Goal: Information Seeking & Learning: Learn about a topic

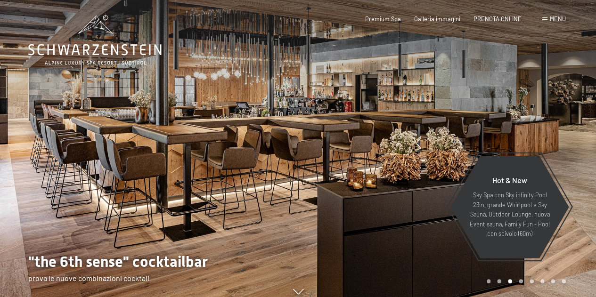
click at [575, 121] on div at bounding box center [447, 153] width 298 height 306
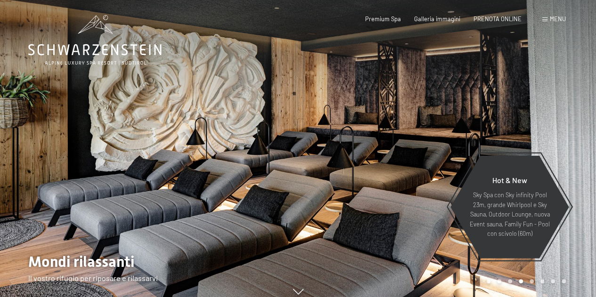
click at [575, 121] on div at bounding box center [447, 153] width 298 height 306
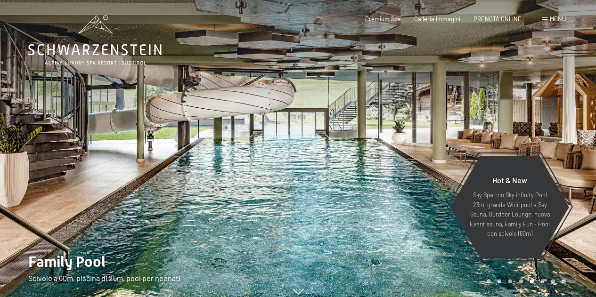
click at [575, 121] on div at bounding box center [447, 153] width 298 height 306
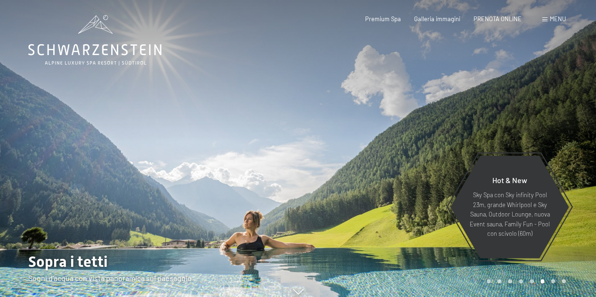
click at [575, 121] on div at bounding box center [447, 153] width 298 height 306
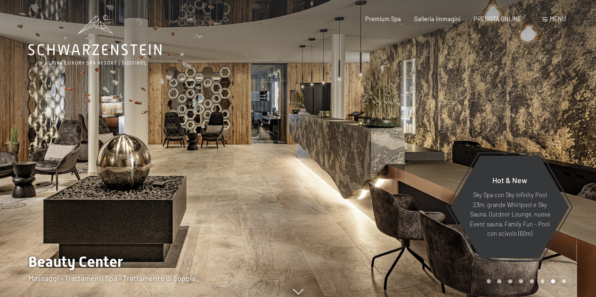
click at [575, 121] on div at bounding box center [447, 153] width 298 height 306
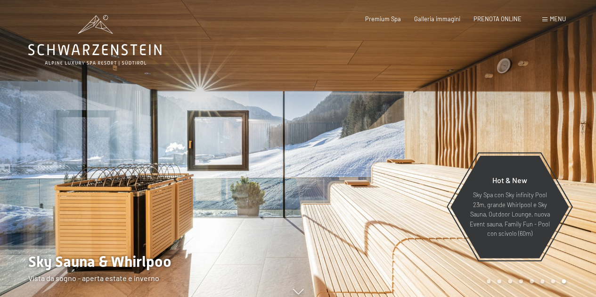
click at [575, 121] on div at bounding box center [447, 153] width 298 height 306
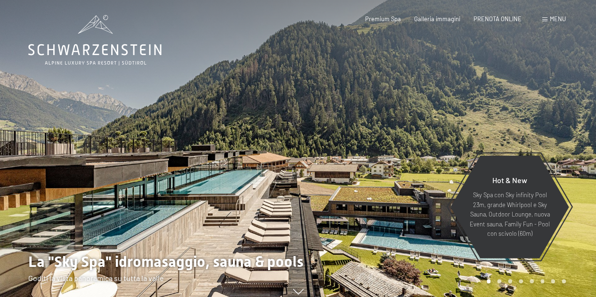
click at [575, 121] on div at bounding box center [447, 153] width 298 height 306
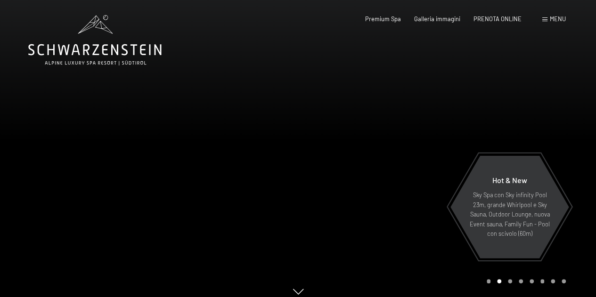
click at [575, 121] on div at bounding box center [447, 153] width 298 height 306
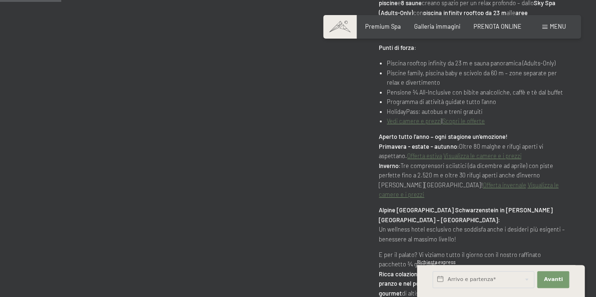
scroll to position [452, 0]
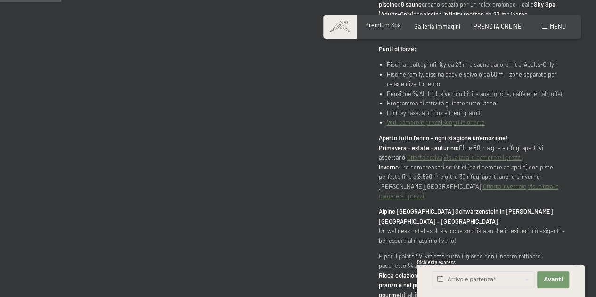
click at [389, 27] on span "Premium Spa" at bounding box center [383, 25] width 36 height 8
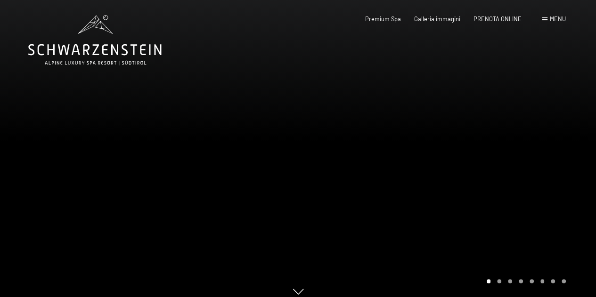
click at [582, 159] on div at bounding box center [447, 153] width 298 height 306
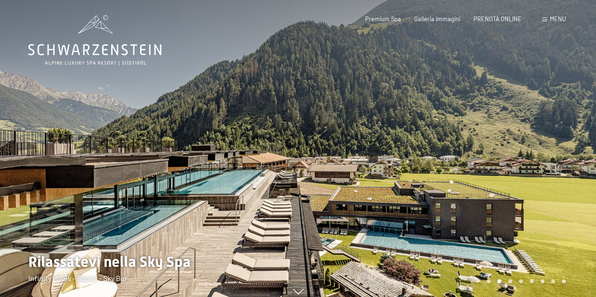
click at [582, 159] on div at bounding box center [447, 153] width 298 height 306
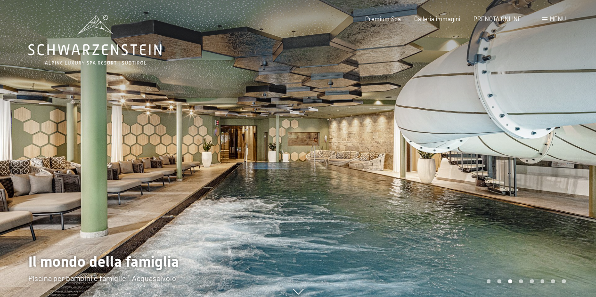
click at [582, 159] on div at bounding box center [447, 153] width 298 height 306
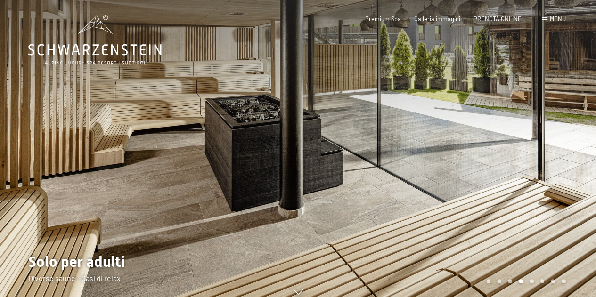
click at [582, 159] on div at bounding box center [447, 153] width 298 height 306
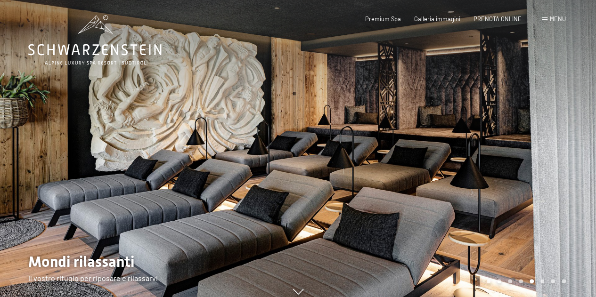
click at [582, 159] on div at bounding box center [447, 153] width 298 height 306
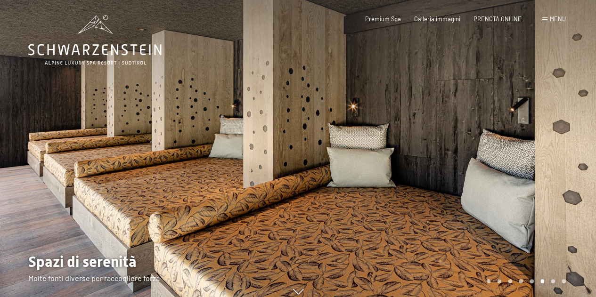
click at [582, 159] on div at bounding box center [447, 153] width 298 height 306
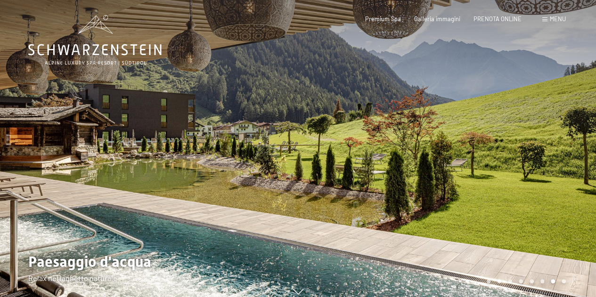
click at [582, 159] on div at bounding box center [447, 153] width 298 height 306
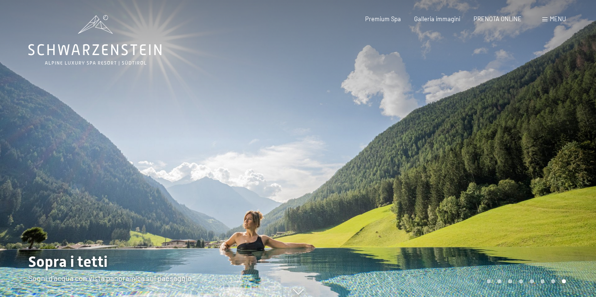
click at [582, 159] on div at bounding box center [447, 153] width 298 height 306
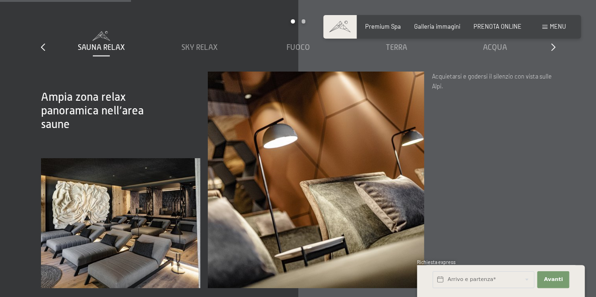
scroll to position [1186, 0]
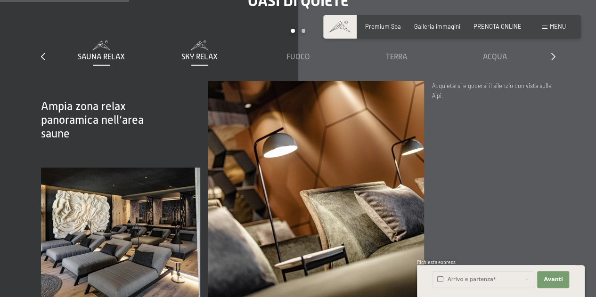
click at [198, 52] on div "Sky Relax" at bounding box center [199, 57] width 91 height 10
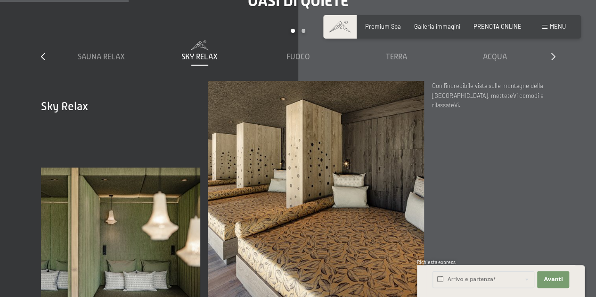
scroll to position [1167, 0]
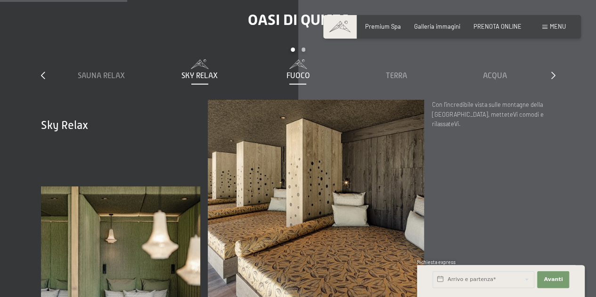
click at [303, 72] on span "Fuoco" at bounding box center [298, 76] width 24 height 8
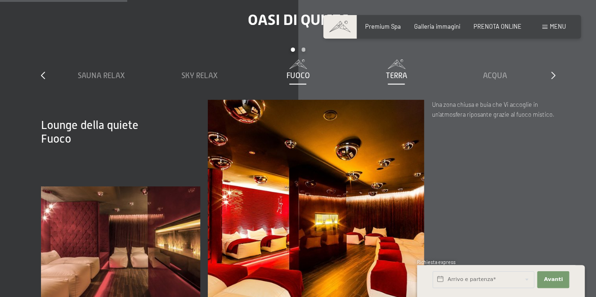
click at [394, 72] on span "Terra" at bounding box center [396, 76] width 21 height 8
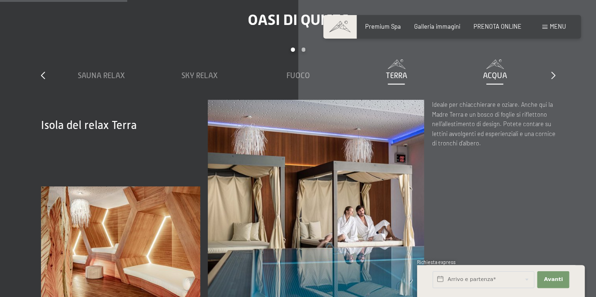
click at [496, 72] on span "Acqua" at bounding box center [495, 76] width 24 height 8
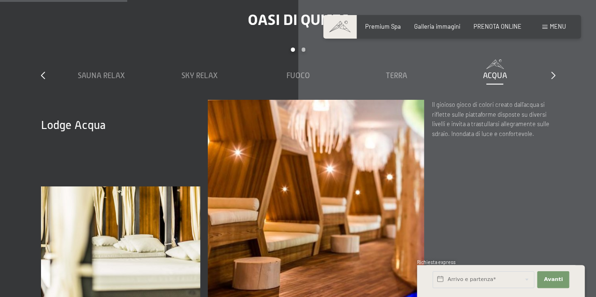
click at [547, 56] on div "slide 1 to 5 of 7 Sauna relax Sky Relax Fuoco Terra Acqua Aria Settimo Cielo" at bounding box center [298, 74] width 514 height 52
click at [555, 56] on div "Oasi di quiete slide 1 to 5 of 7 Sauna relax Sky Relax Fuoco Terra Acqua Aria S…" at bounding box center [298, 164] width 571 height 306
click at [554, 72] on icon at bounding box center [553, 76] width 4 height 8
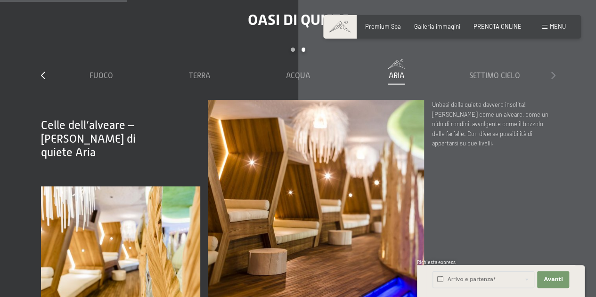
click at [554, 72] on icon at bounding box center [553, 76] width 4 height 8
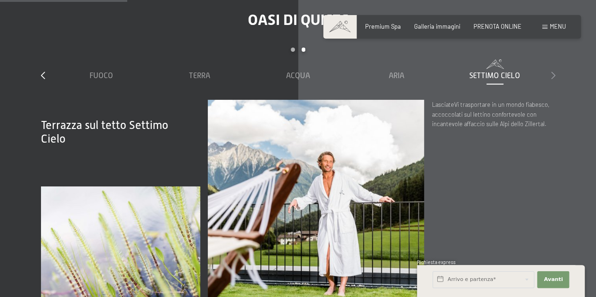
click at [554, 72] on icon at bounding box center [553, 76] width 4 height 8
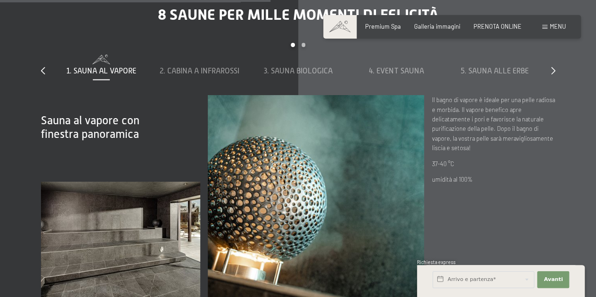
scroll to position [2486, 0]
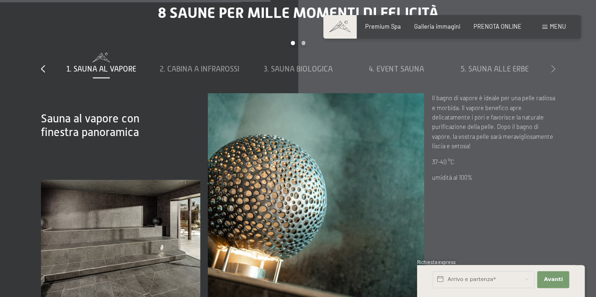
click at [553, 65] on icon at bounding box center [553, 69] width 4 height 8
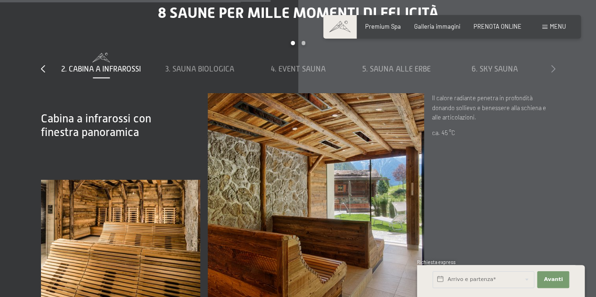
click at [553, 65] on icon at bounding box center [553, 69] width 4 height 8
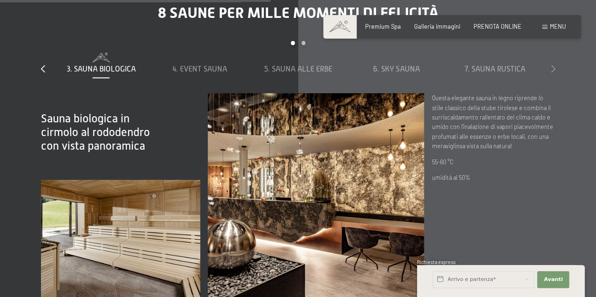
click at [553, 65] on icon at bounding box center [553, 69] width 4 height 8
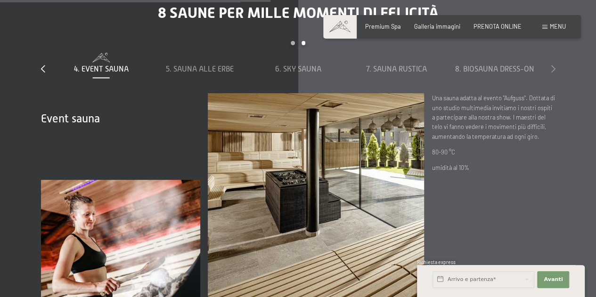
click at [553, 65] on icon at bounding box center [553, 69] width 4 height 8
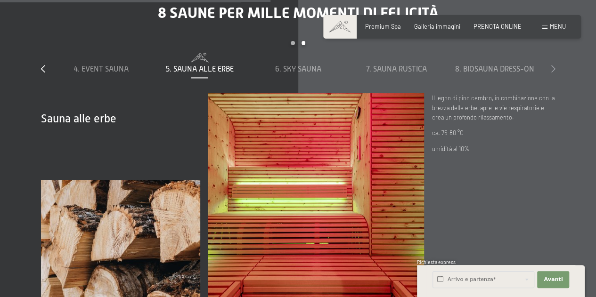
click at [553, 65] on icon at bounding box center [553, 69] width 4 height 8
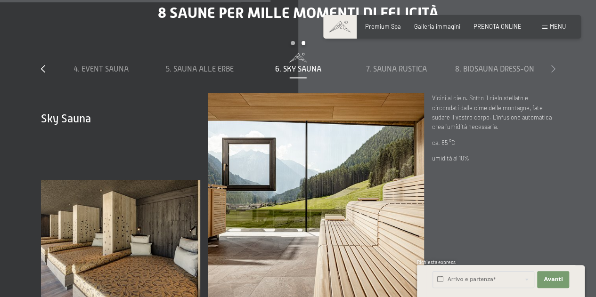
click at [553, 65] on icon at bounding box center [553, 69] width 4 height 8
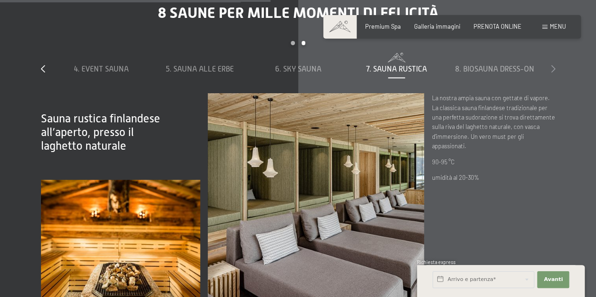
click at [553, 65] on icon at bounding box center [553, 69] width 4 height 8
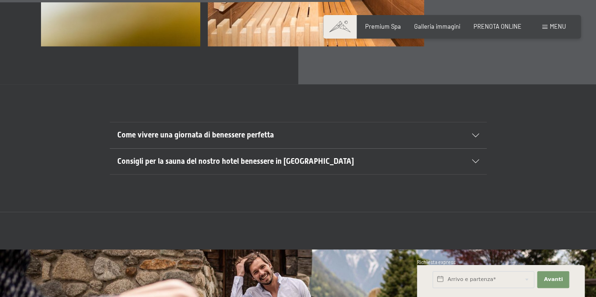
scroll to position [2749, 0]
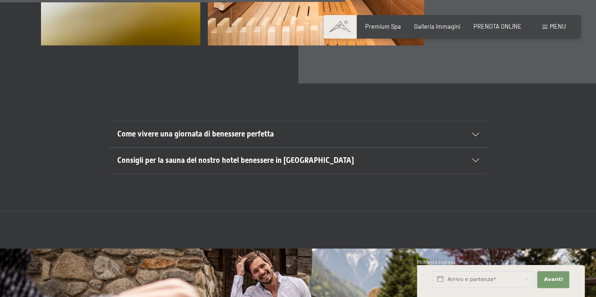
click at [476, 133] on icon at bounding box center [475, 135] width 7 height 4
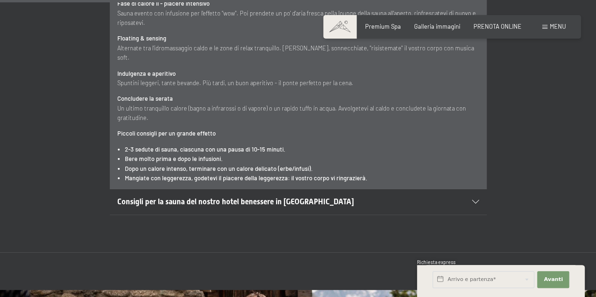
scroll to position [3126, 0]
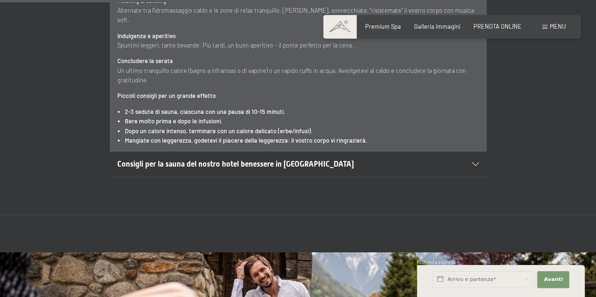
click at [474, 162] on icon at bounding box center [475, 164] width 7 height 4
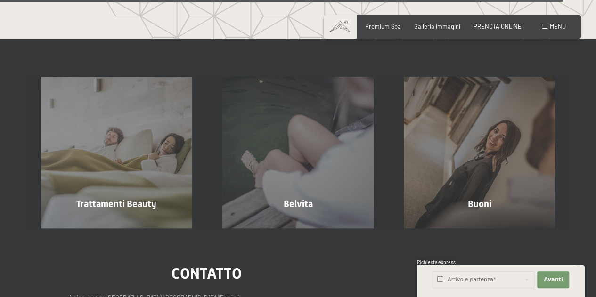
scroll to position [4576, 0]
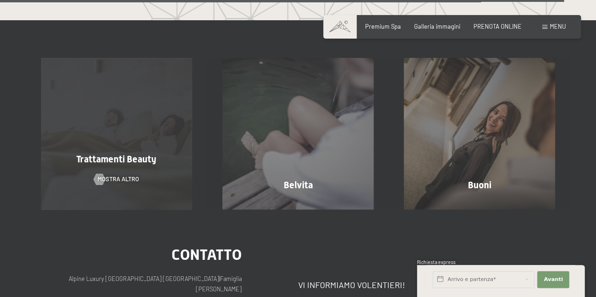
click at [145, 94] on div "Trattamenti Beauty mostra altro" at bounding box center [116, 133] width 181 height 151
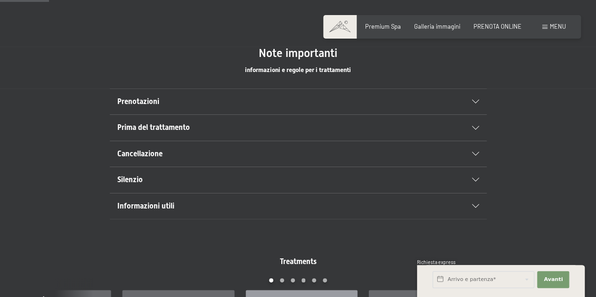
scroll to position [490, 0]
click at [474, 103] on div "Prenotazioni" at bounding box center [298, 101] width 362 height 25
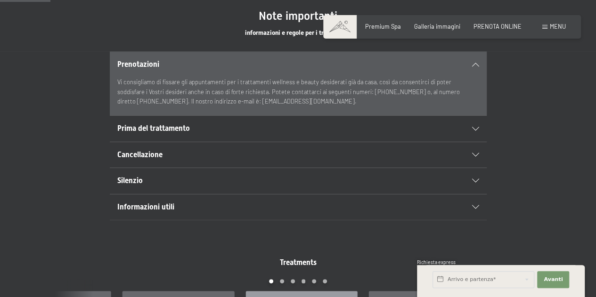
scroll to position [527, 0]
click at [478, 129] on icon at bounding box center [475, 128] width 7 height 4
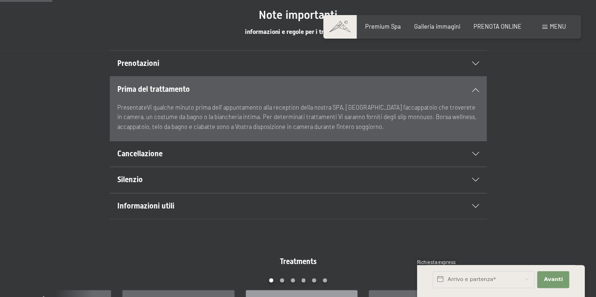
click at [470, 150] on div "Cancellazione" at bounding box center [298, 153] width 362 height 25
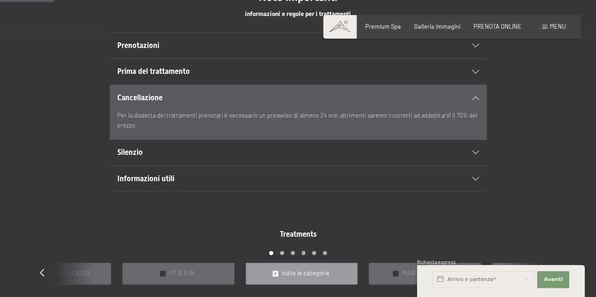
scroll to position [546, 0]
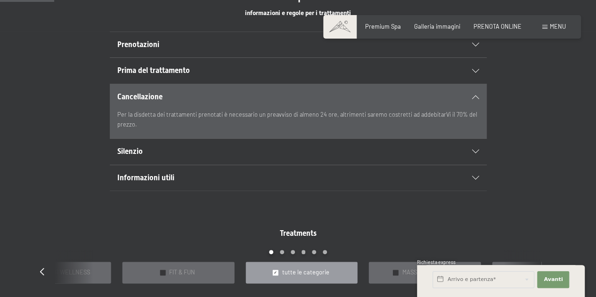
click at [476, 147] on div "Silenzio" at bounding box center [298, 151] width 362 height 25
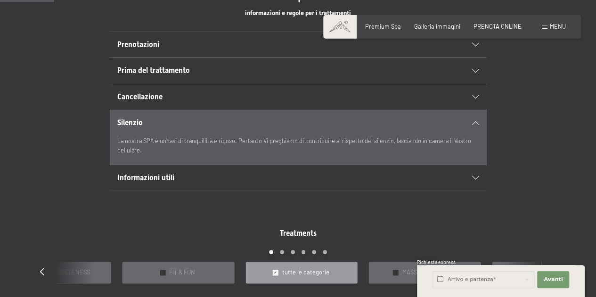
click at [512, 150] on div "Silenzio La nostra SPA è un’oasi di tranquillità e riposo. Pertanto Vi preghiam…" at bounding box center [298, 137] width 514 height 55
click at [475, 179] on div "Informazioni utili" at bounding box center [298, 177] width 362 height 25
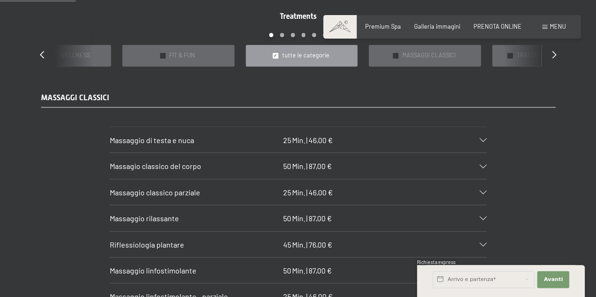
scroll to position [772, 0]
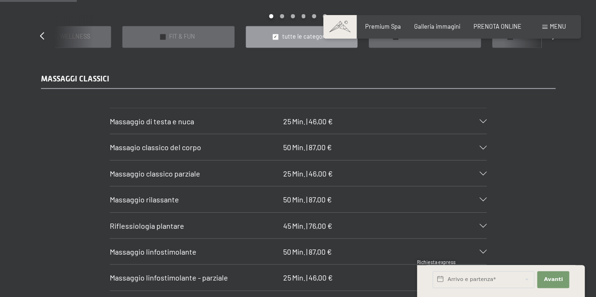
click at [484, 145] on icon at bounding box center [482, 147] width 7 height 4
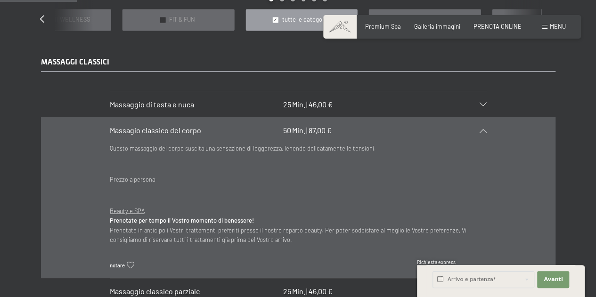
scroll to position [791, 0]
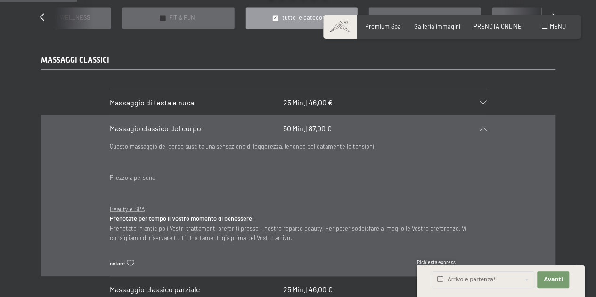
click at [482, 127] on icon at bounding box center [482, 129] width 7 height 4
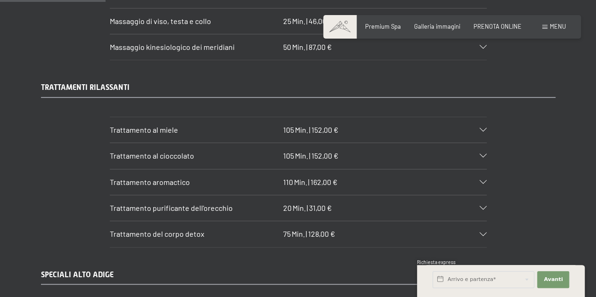
scroll to position [1073, 0]
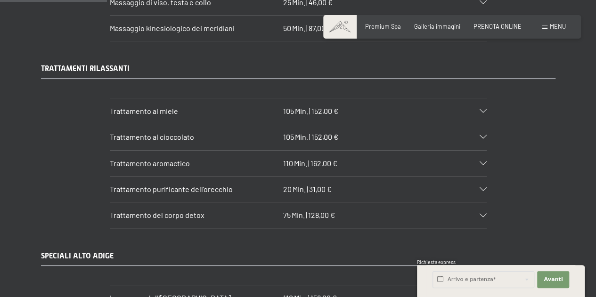
click at [483, 129] on div "Trattamento al cioccolato 105 Min. | 152,00 €" at bounding box center [298, 136] width 377 height 25
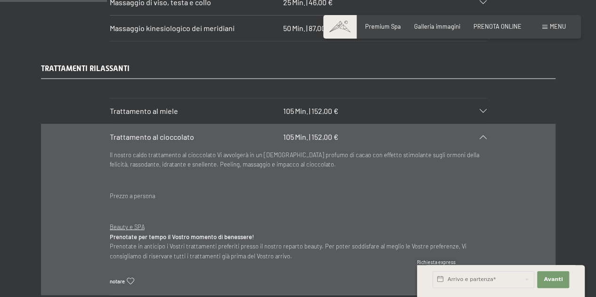
click at [476, 135] on div at bounding box center [478, 137] width 16 height 4
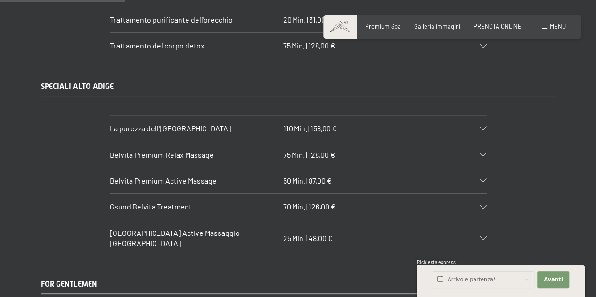
scroll to position [1262, 0]
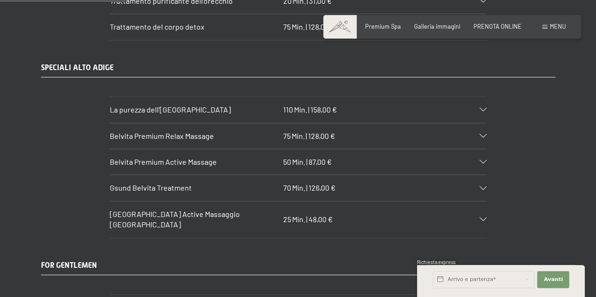
click at [479, 160] on icon at bounding box center [482, 162] width 7 height 4
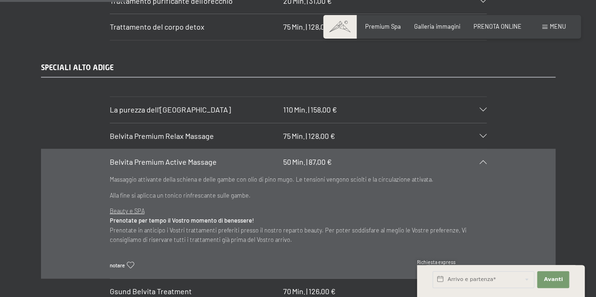
click at [479, 160] on icon at bounding box center [482, 162] width 7 height 4
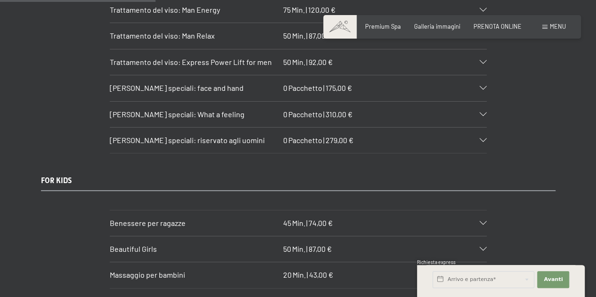
scroll to position [1563, 0]
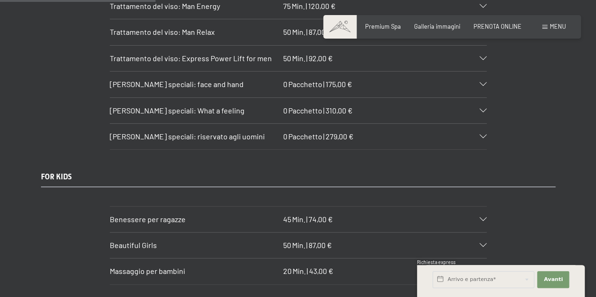
click at [483, 135] on icon at bounding box center [482, 137] width 7 height 4
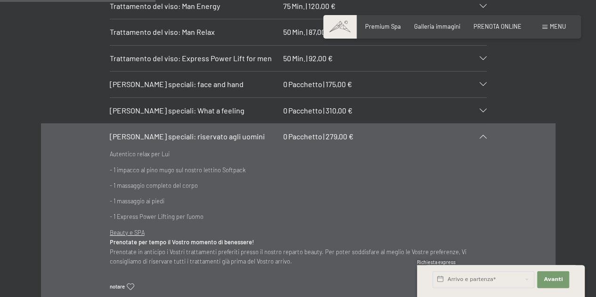
click at [482, 124] on div "Pacchetti speciali: riservato agli uomini 0 Pacchetto | 279,00 €" at bounding box center [298, 136] width 377 height 25
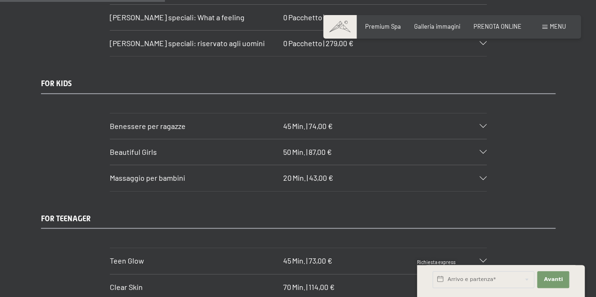
scroll to position [1657, 0]
click at [478, 113] on div "Benessere per ragazze 45 Min. | 74,00 €" at bounding box center [298, 125] width 377 height 25
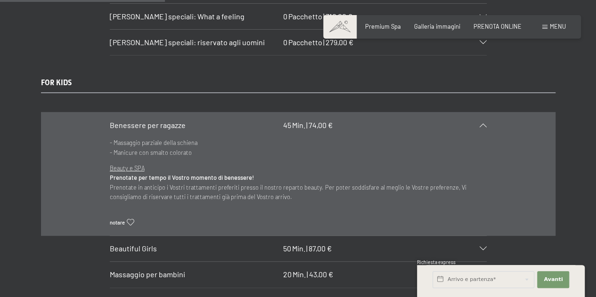
click at [478, 113] on div "Benessere per ragazze 45 Min. | 74,00 €" at bounding box center [298, 125] width 377 height 25
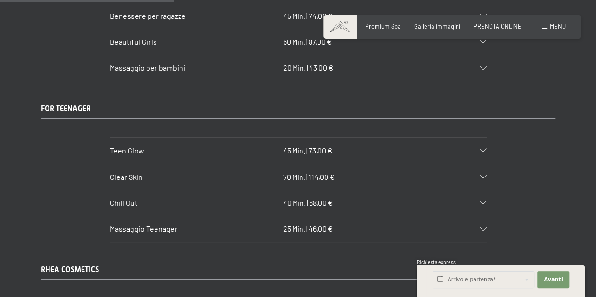
scroll to position [1770, 0]
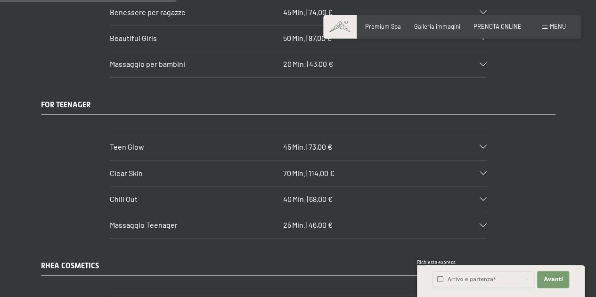
click at [484, 161] on div "Clear Skin 70 Min. | 114,00 €" at bounding box center [298, 173] width 377 height 25
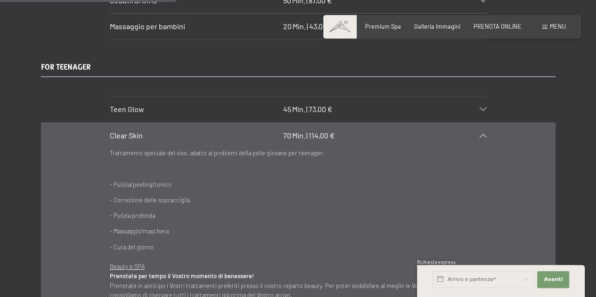
scroll to position [1827, 0]
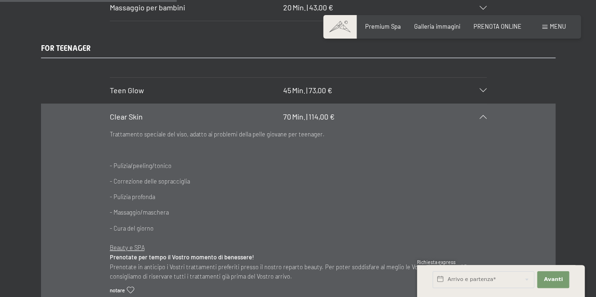
click at [480, 115] on icon at bounding box center [482, 117] width 7 height 4
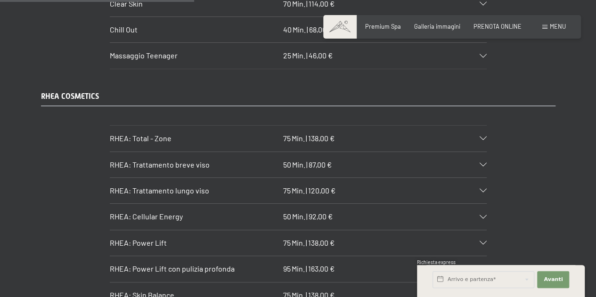
scroll to position [1958, 0]
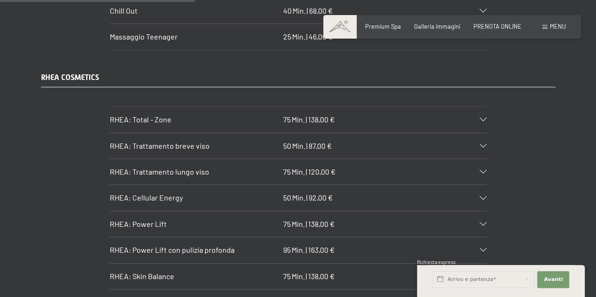
click at [481, 118] on icon at bounding box center [482, 120] width 7 height 4
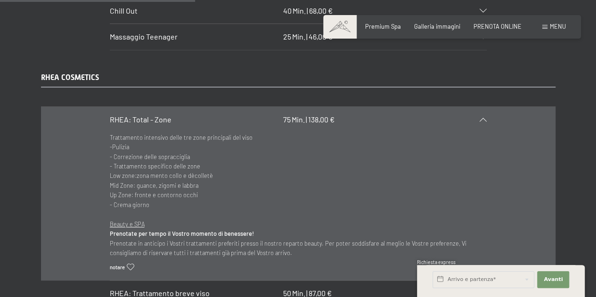
click at [481, 118] on icon at bounding box center [482, 120] width 7 height 4
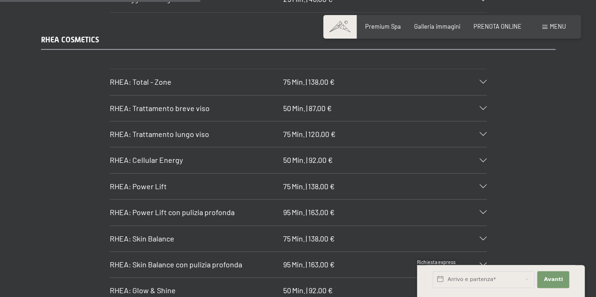
scroll to position [2015, 0]
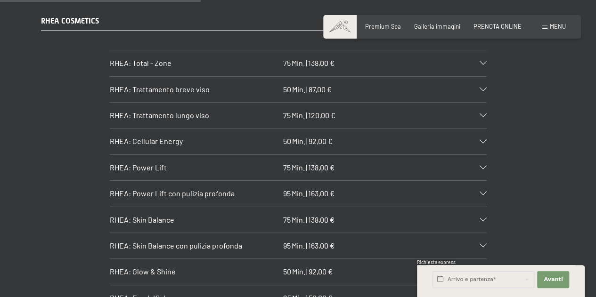
click at [483, 88] on icon at bounding box center [482, 90] width 7 height 4
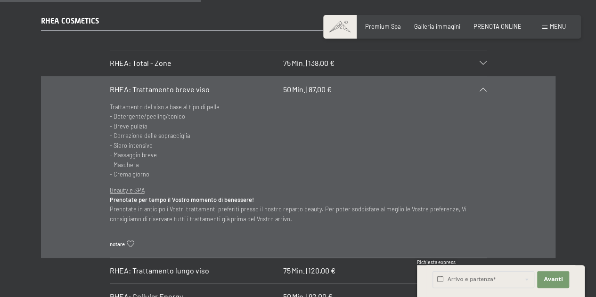
click at [483, 88] on icon at bounding box center [482, 90] width 7 height 4
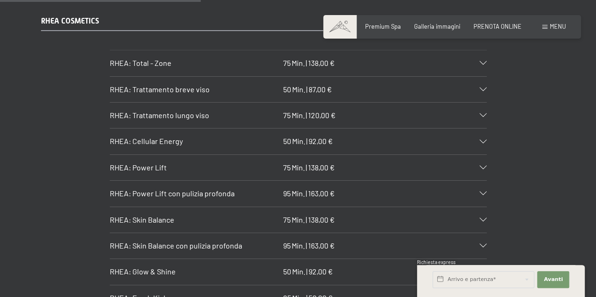
click at [478, 103] on div "RHEA: Trattamento lungo viso 75 Min. | 120,00 €" at bounding box center [298, 115] width 377 height 25
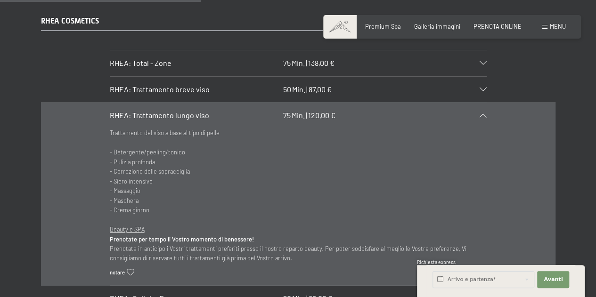
click at [486, 102] on section "RHEA: Trattamento lungo viso 75 Min. | 120,00 € Trattamento del viso a base al …" at bounding box center [298, 194] width 377 height 184
click at [481, 103] on div "RHEA: Trattamento lungo viso 75 Min. | 120,00 €" at bounding box center [298, 115] width 377 height 25
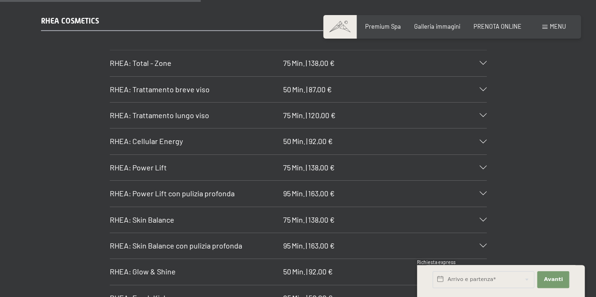
click at [479, 88] on icon at bounding box center [482, 90] width 7 height 4
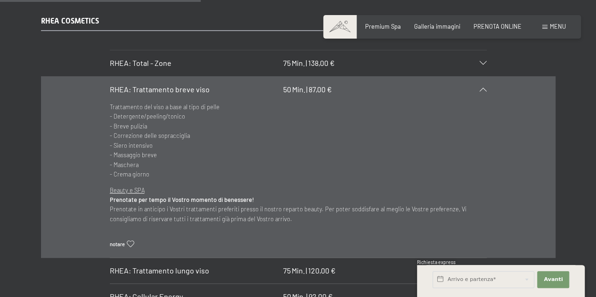
click at [479, 88] on icon at bounding box center [482, 90] width 7 height 4
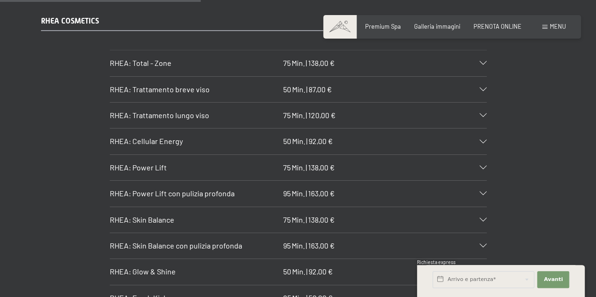
click at [481, 129] on div "RHEA: Cellular Energy 50 Min. | 92,00 €" at bounding box center [298, 141] width 377 height 25
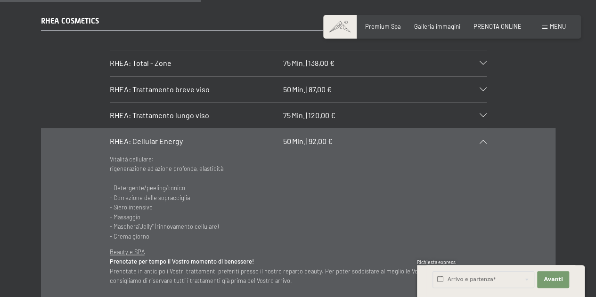
click at [481, 129] on div "RHEA: Cellular Energy 50 Min. | 92,00 €" at bounding box center [298, 141] width 377 height 25
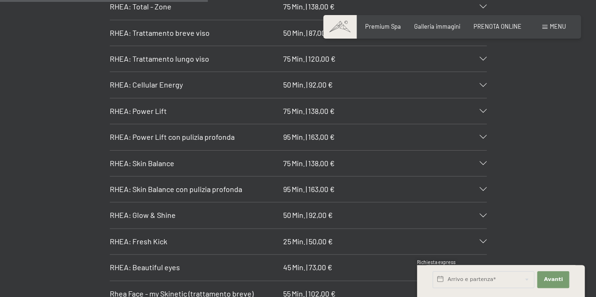
scroll to position [2090, 0]
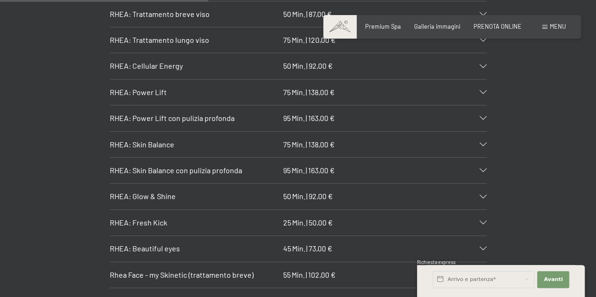
click at [482, 132] on div "RHEA: Skin Balance 75 Min. | 138,00 €" at bounding box center [298, 144] width 377 height 25
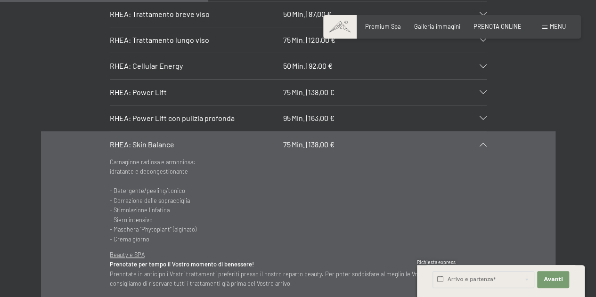
click at [482, 132] on div "RHEA: Skin Balance 75 Min. | 138,00 €" at bounding box center [298, 144] width 377 height 25
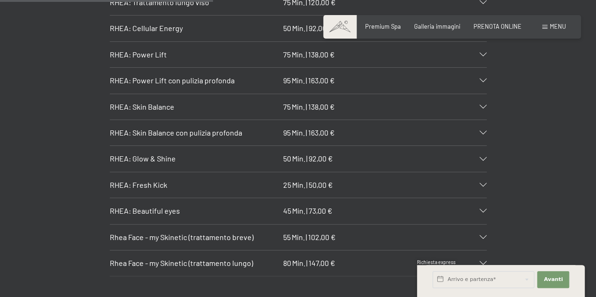
scroll to position [2147, 0]
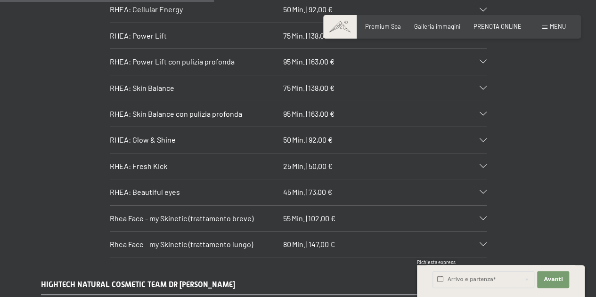
click at [482, 179] on div "RHEA: Beautiful eyes 45 Min. | 73,00 €" at bounding box center [298, 191] width 377 height 25
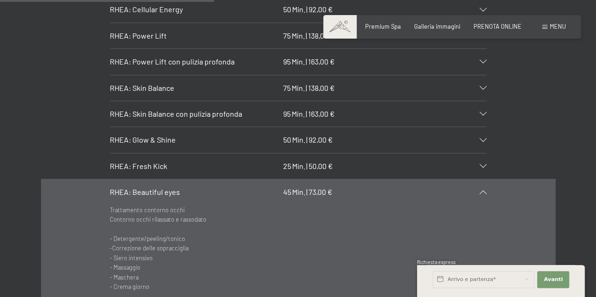
click at [482, 179] on div "RHEA: Beautiful eyes 45 Min. | 73,00 €" at bounding box center [298, 191] width 377 height 25
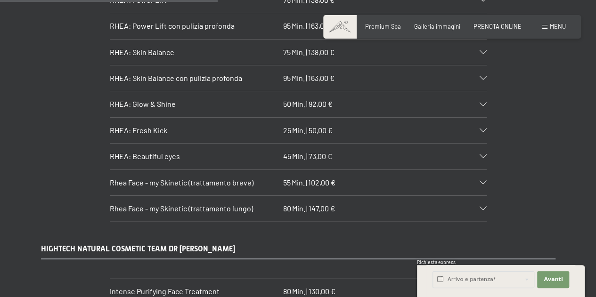
scroll to position [2184, 0]
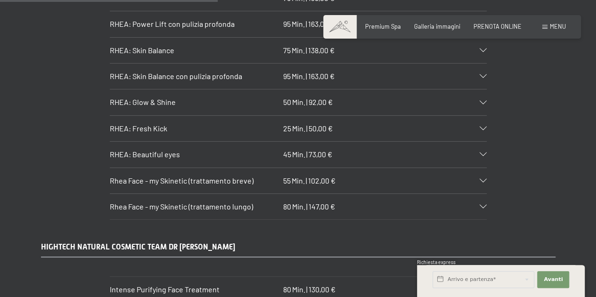
click at [482, 205] on icon at bounding box center [482, 207] width 7 height 4
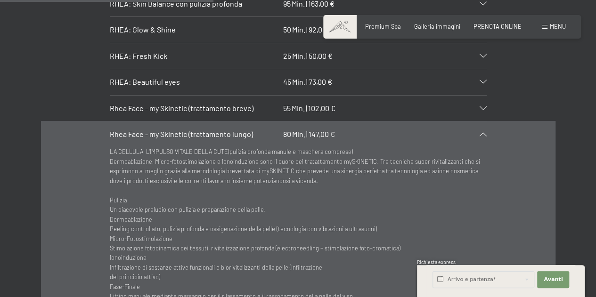
scroll to position [2222, 0]
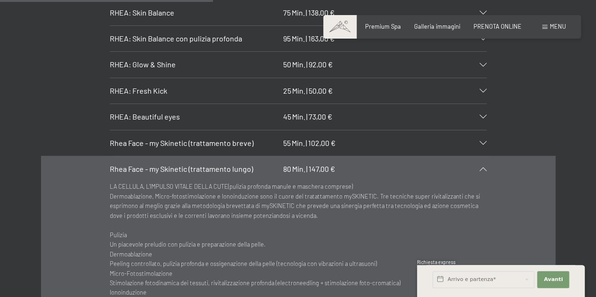
click at [482, 141] on icon at bounding box center [482, 143] width 7 height 4
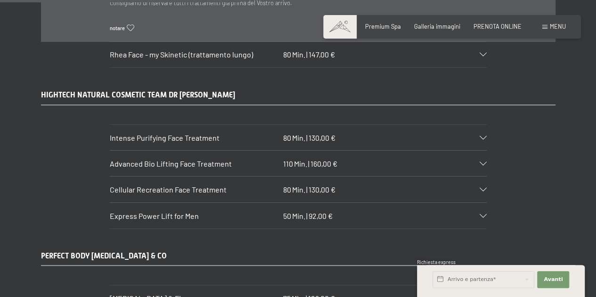
scroll to position [2580, 0]
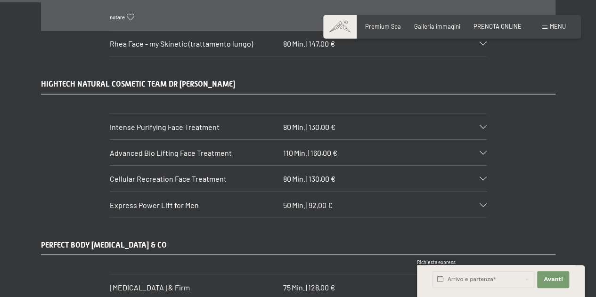
click at [486, 113] on section "Intense Purifying Face Treatment 80 Min. | 130,00 € Questo trattamento viso, id…" at bounding box center [298, 126] width 377 height 26
click at [484, 125] on icon at bounding box center [482, 127] width 7 height 4
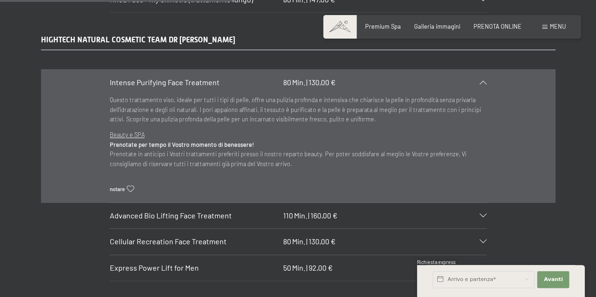
scroll to position [2373, 0]
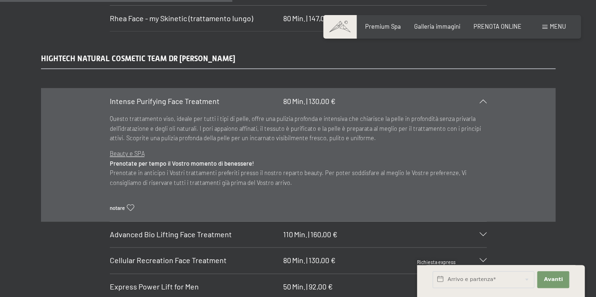
click at [485, 89] on div "Intense Purifying Face Treatment 80 Min. | 130,00 €" at bounding box center [298, 101] width 377 height 25
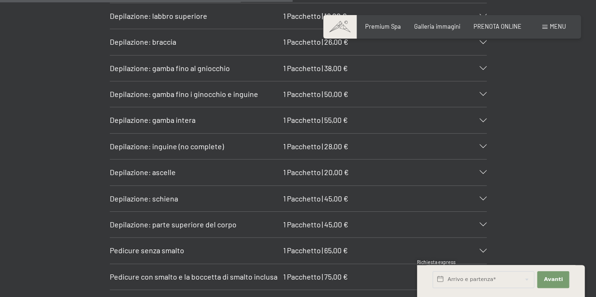
scroll to position [2938, 0]
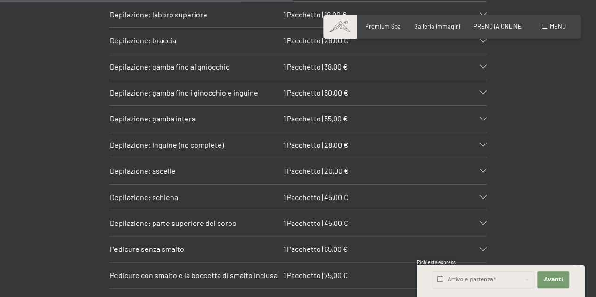
click at [483, 132] on div "Depilazione: inguine (no complete) 1 Pacchetto | 28,00 €" at bounding box center [298, 144] width 377 height 25
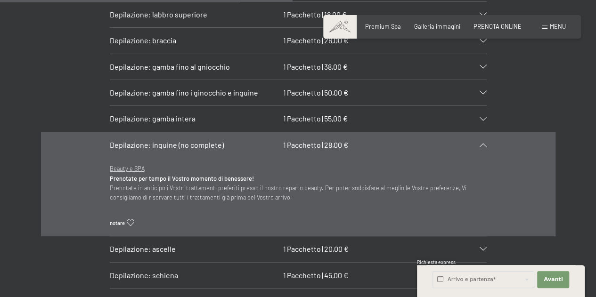
click at [482, 132] on div "Depilazione: inguine (no complete) 1 Pacchetto | 28,00 €" at bounding box center [298, 144] width 377 height 25
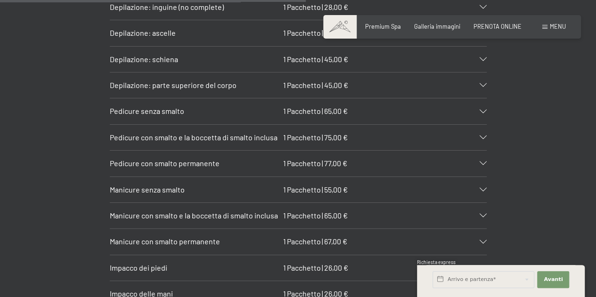
scroll to position [3088, 0]
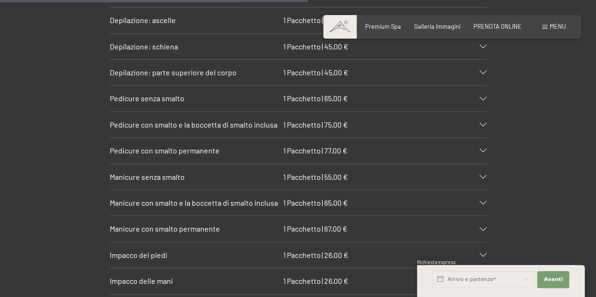
click at [477, 149] on div at bounding box center [478, 151] width 16 height 4
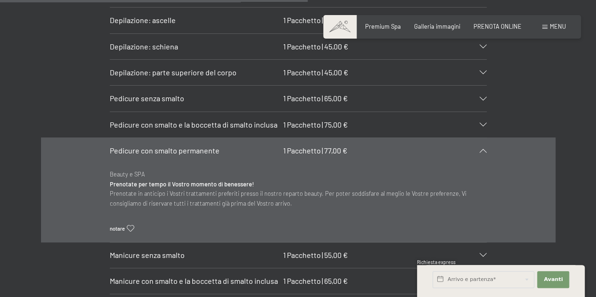
click at [477, 149] on div at bounding box center [478, 151] width 16 height 4
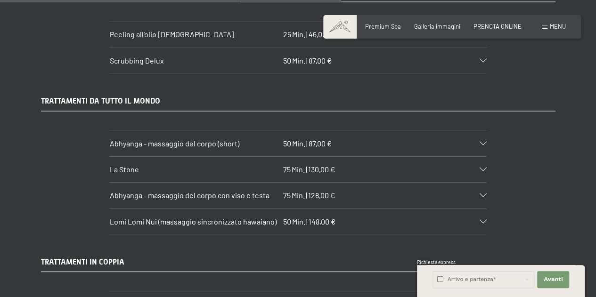
scroll to position [3446, 0]
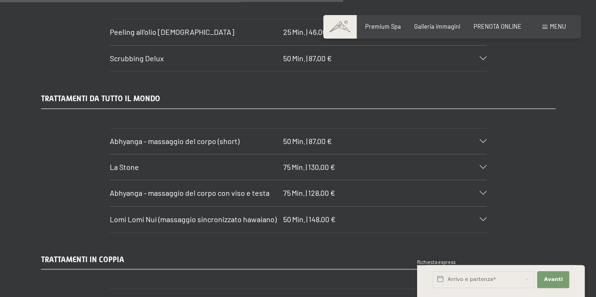
click at [480, 139] on icon at bounding box center [482, 141] width 7 height 4
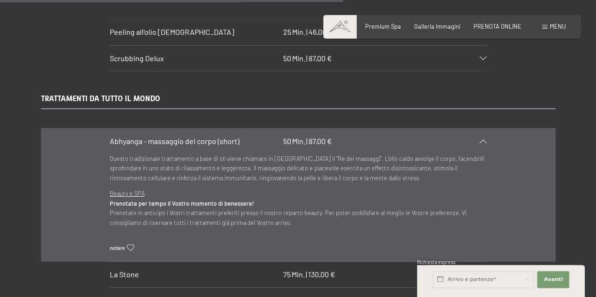
click at [482, 129] on div "Abhyanga - massaggio del corpo (short) 50 Min. | 87,00 €" at bounding box center [298, 141] width 377 height 25
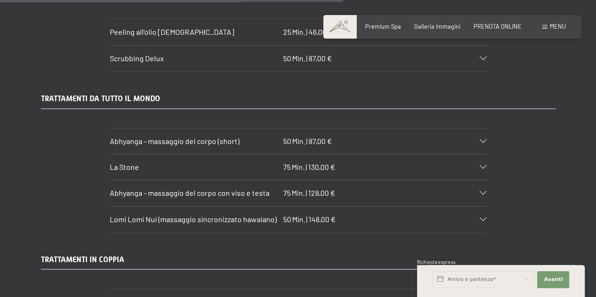
click at [483, 207] on div "Lomi Lomi Nui (massaggio sincronizzato hawaiano) 50 Min. | 148,00 €" at bounding box center [298, 219] width 377 height 25
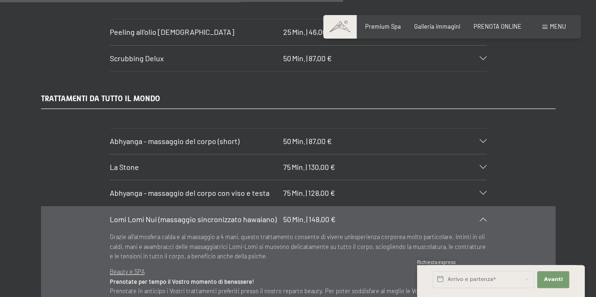
click at [485, 207] on div "Lomi Lomi Nui (massaggio sincronizzato hawaiano) 50 Min. | 148,00 €" at bounding box center [298, 219] width 377 height 25
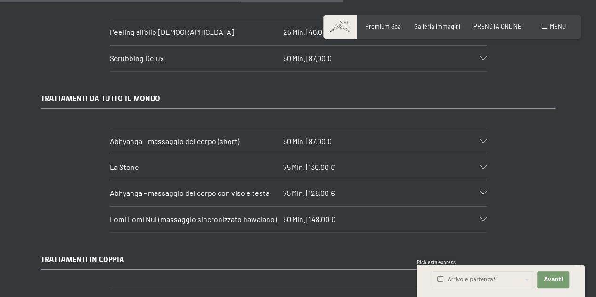
click at [475, 180] on div "Abhyanga - massaggio del corpo con viso e testa 75 Min. | 128,00 €" at bounding box center [298, 192] width 377 height 25
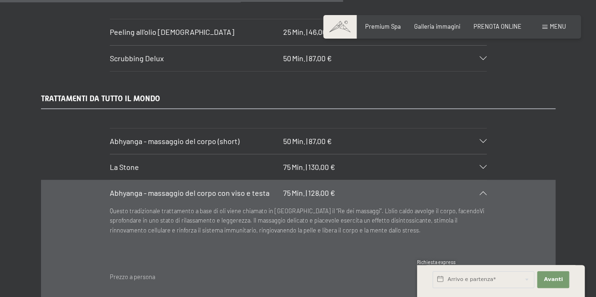
click at [475, 180] on div "Abhyanga - massaggio del corpo con viso e testa 75 Min. | 128,00 €" at bounding box center [298, 192] width 377 height 25
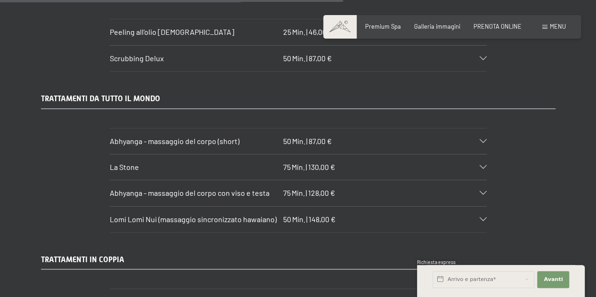
click at [482, 154] on div "La Stone 75 Min. | 130,00 €" at bounding box center [298, 166] width 377 height 25
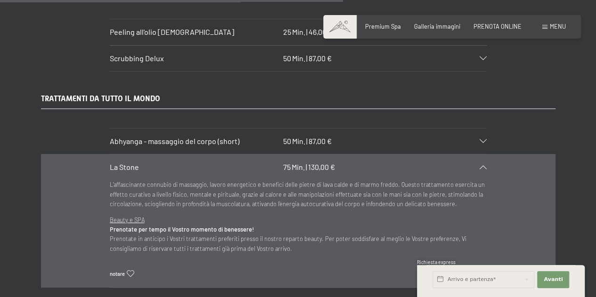
click at [482, 154] on div "La Stone 75 Min. | 130,00 €" at bounding box center [298, 166] width 377 height 25
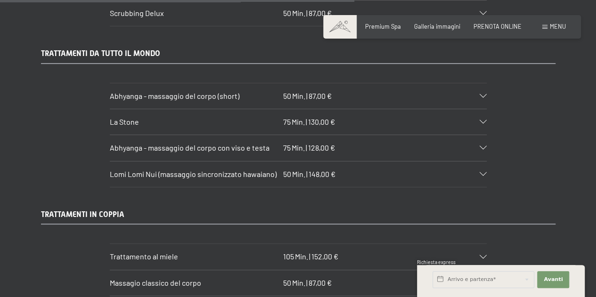
scroll to position [3597, 0]
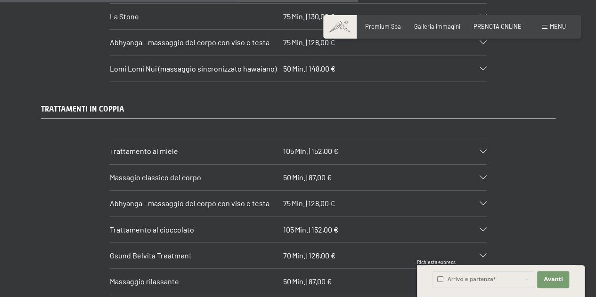
click at [480, 217] on div "Trattamento al cioccolato 105 Min. | 152,00 €" at bounding box center [298, 229] width 377 height 25
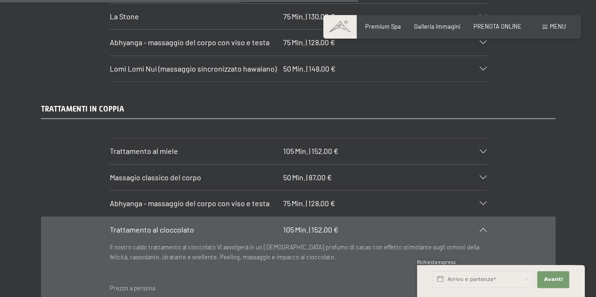
click at [480, 217] on div "Trattamento al cioccolato 105 Min. | 152,00 €" at bounding box center [298, 229] width 377 height 25
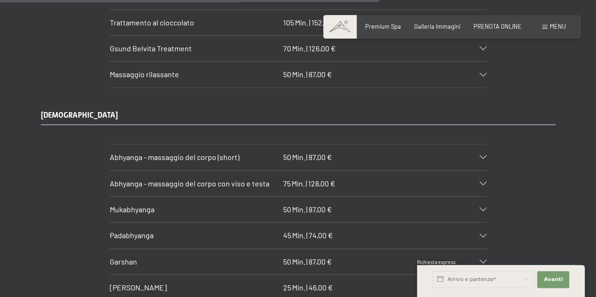
scroll to position [3823, 0]
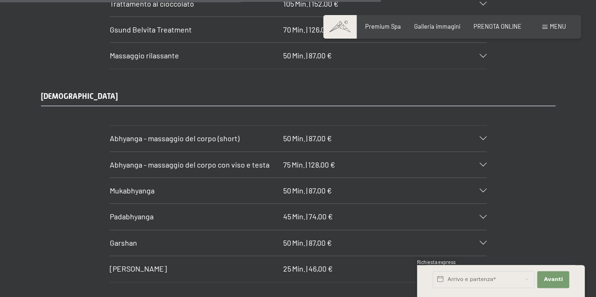
click at [478, 189] on div at bounding box center [478, 191] width 16 height 4
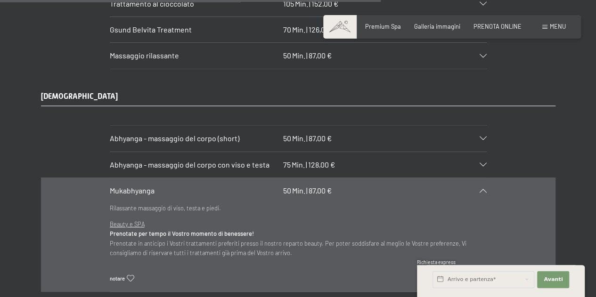
click at [478, 189] on div at bounding box center [478, 191] width 16 height 4
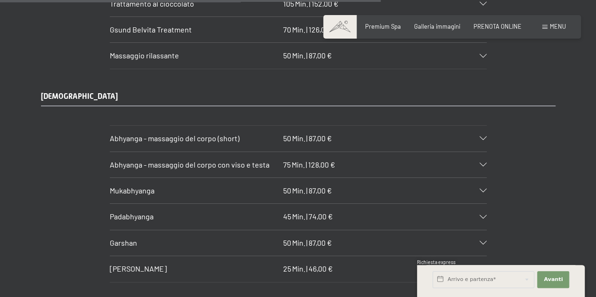
click at [481, 204] on div "Padabhyanga 45 Min. | 74,00 €" at bounding box center [298, 216] width 377 height 25
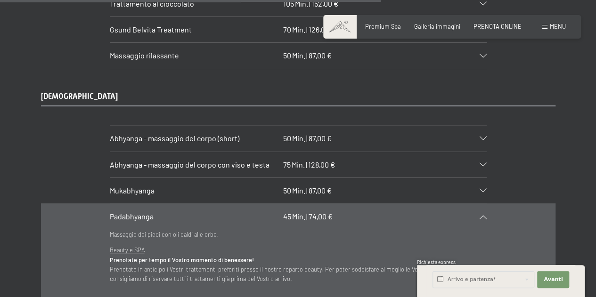
click at [481, 204] on div "Padabhyanga 45 Min. | 74,00 €" at bounding box center [298, 216] width 377 height 25
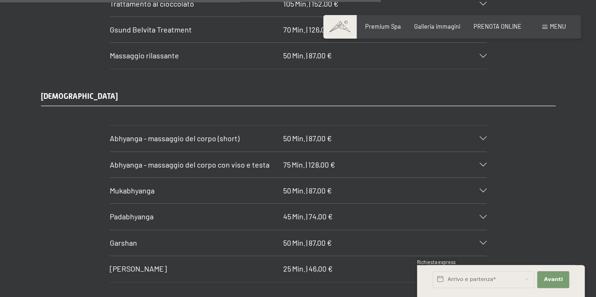
click at [481, 241] on icon at bounding box center [482, 243] width 7 height 4
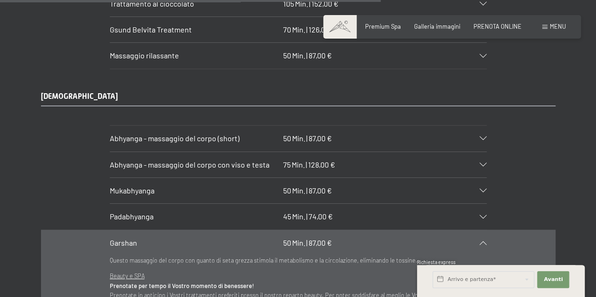
click at [481, 241] on icon at bounding box center [482, 243] width 7 height 4
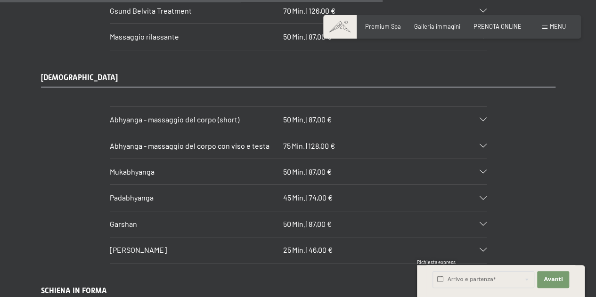
scroll to position [3860, 0]
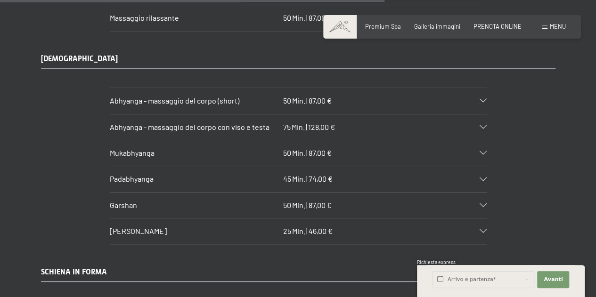
click at [481, 218] on div "Shiro Abhyanga 25 Min. | 46,00 €" at bounding box center [298, 230] width 377 height 25
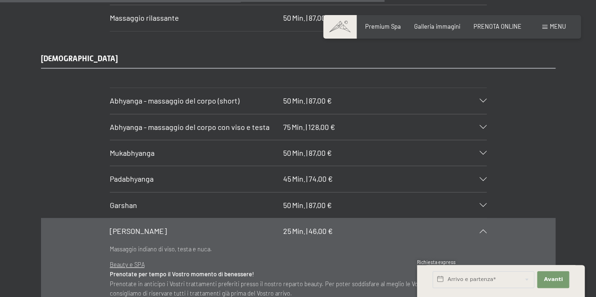
click at [481, 218] on div "Shiro Abhyanga 25 Min. | 46,00 €" at bounding box center [298, 230] width 377 height 25
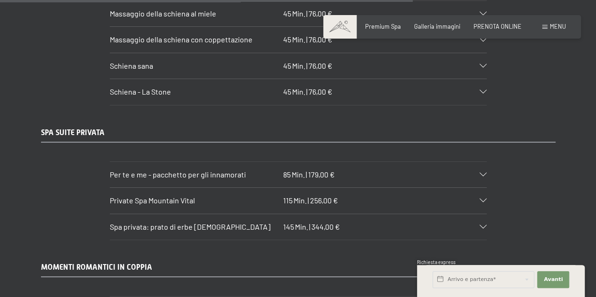
scroll to position [4162, 0]
click at [483, 172] on icon at bounding box center [482, 174] width 7 height 4
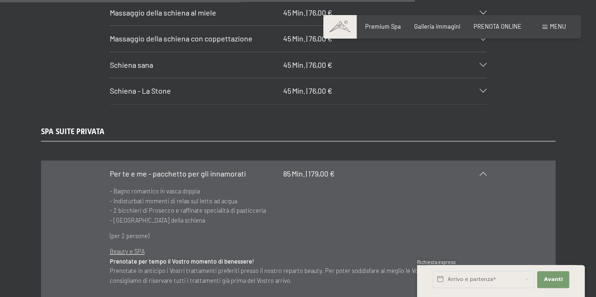
click at [483, 172] on icon at bounding box center [482, 174] width 7 height 4
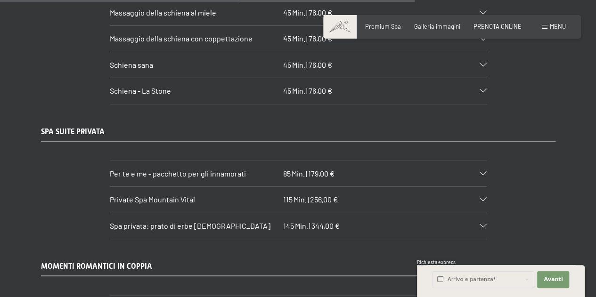
click at [483, 187] on div "Private Spa Mountain Vital 115 Min. | 256,00 €" at bounding box center [298, 199] width 377 height 25
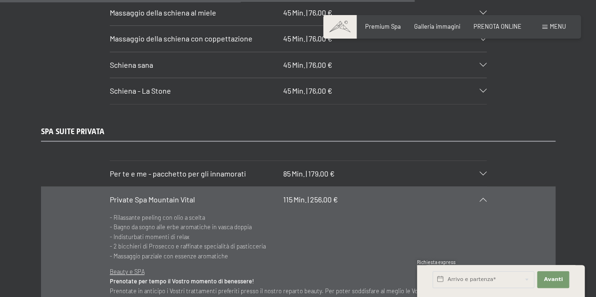
click at [483, 187] on div "Private Spa Mountain Vital 115 Min. | 256,00 €" at bounding box center [298, 199] width 377 height 25
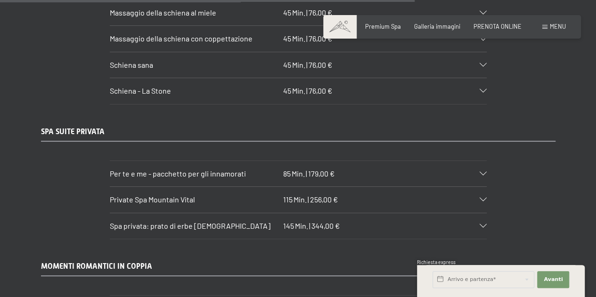
click at [476, 224] on div at bounding box center [478, 226] width 16 height 4
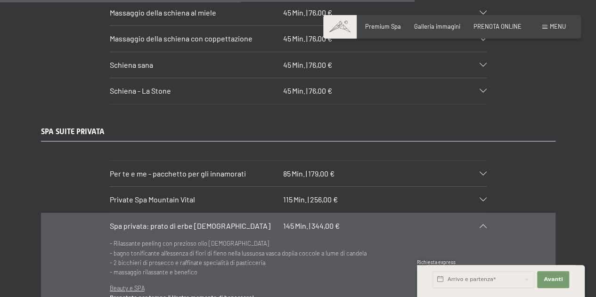
click at [476, 224] on div at bounding box center [478, 226] width 16 height 4
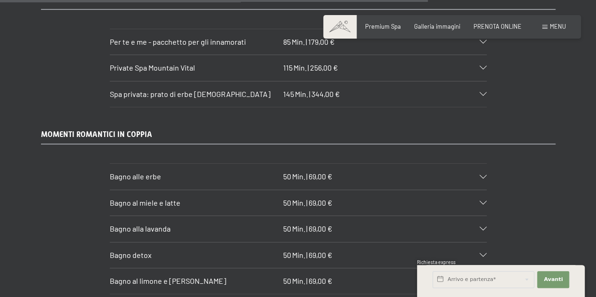
scroll to position [4312, 0]
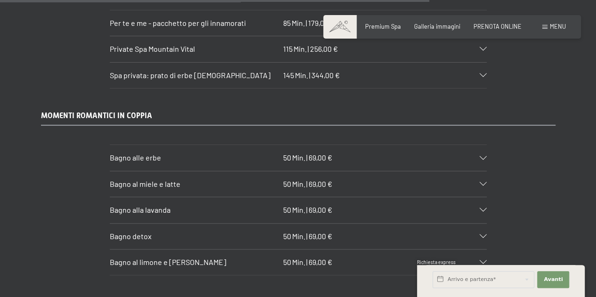
click at [477, 182] on div at bounding box center [478, 184] width 16 height 4
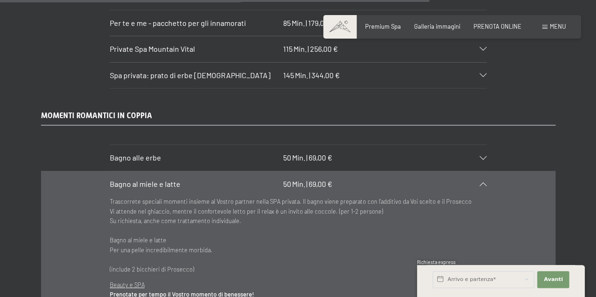
click at [477, 182] on div at bounding box center [478, 184] width 16 height 4
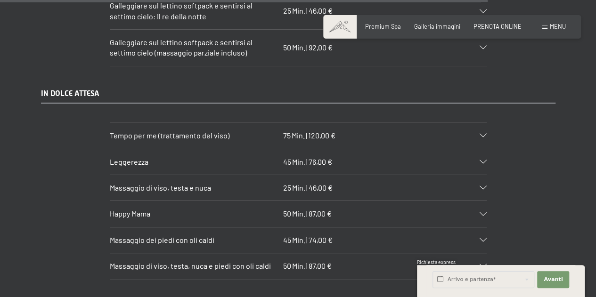
scroll to position [4915, 0]
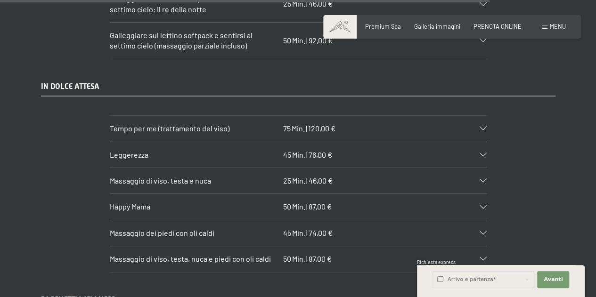
click at [481, 194] on div "Happy Mama 50 Min. | 87,00 €" at bounding box center [298, 206] width 377 height 25
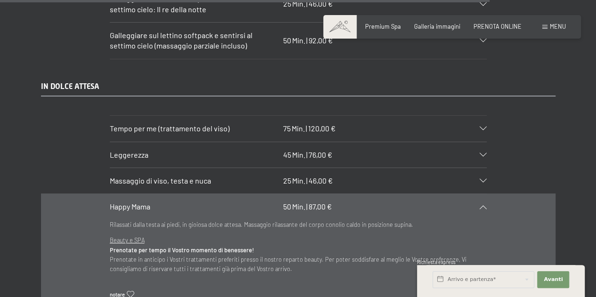
click at [481, 194] on div "Happy Mama 50 Min. | 87,00 €" at bounding box center [298, 206] width 377 height 25
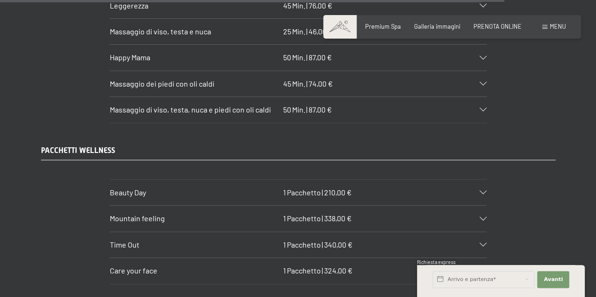
scroll to position [5065, 0]
click at [483, 189] on icon at bounding box center [482, 191] width 7 height 4
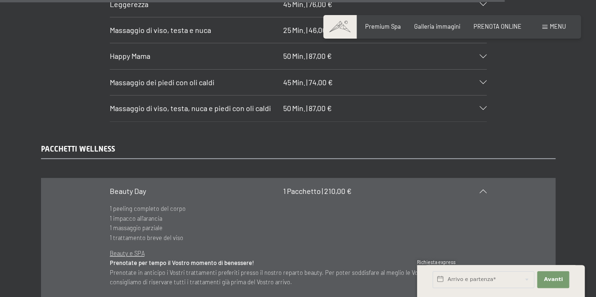
click at [483, 189] on icon at bounding box center [482, 191] width 7 height 4
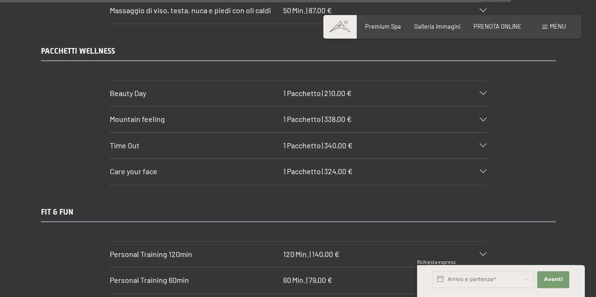
scroll to position [5178, 0]
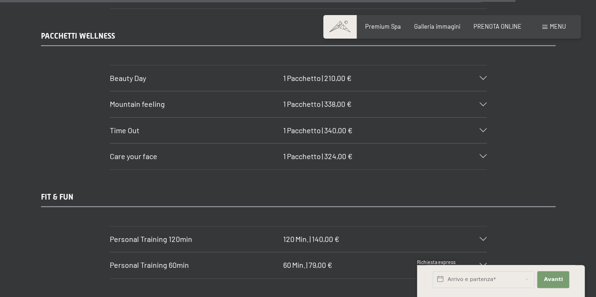
click at [486, 143] on section "Care your face 1 Pacchetto | 324,00 € 1 Age Repair 1 mySkinetic (50 min.) 1 Ski…" at bounding box center [298, 156] width 377 height 26
click at [483, 154] on icon at bounding box center [482, 156] width 7 height 4
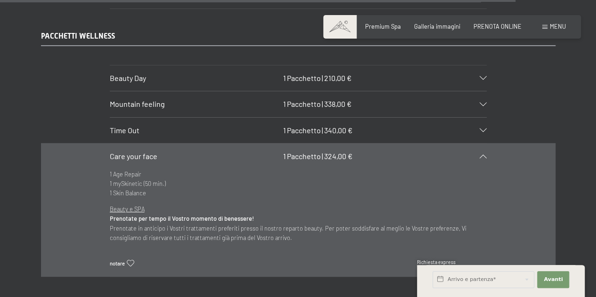
click at [483, 154] on icon at bounding box center [482, 156] width 7 height 4
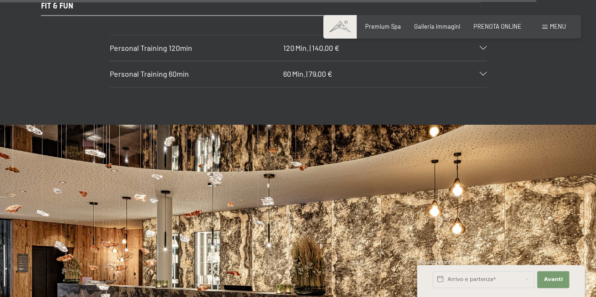
scroll to position [5367, 0]
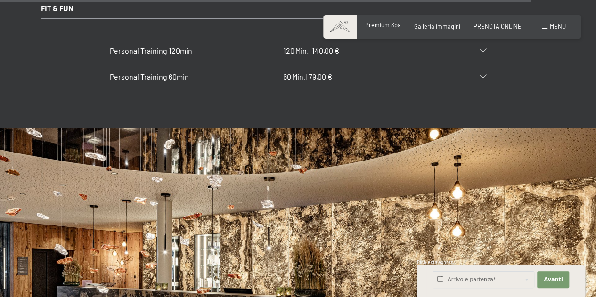
click at [397, 27] on span "Premium Spa" at bounding box center [383, 25] width 36 height 8
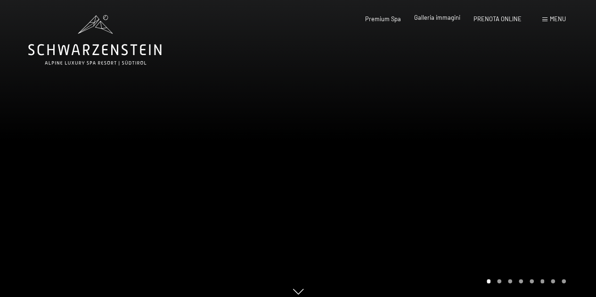
click at [426, 17] on span "Galleria immagini" at bounding box center [437, 18] width 46 height 8
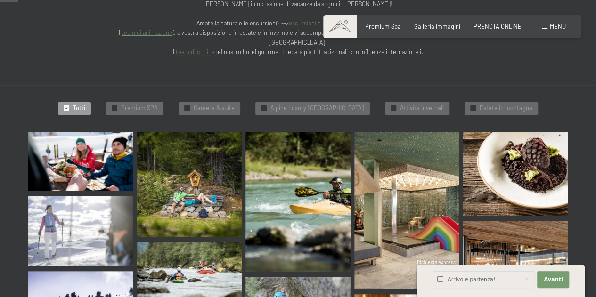
scroll to position [264, 0]
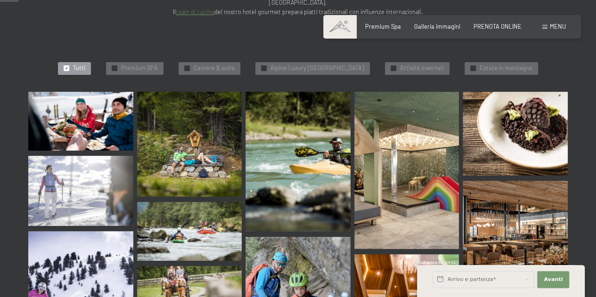
click at [104, 92] on img at bounding box center [80, 121] width 105 height 59
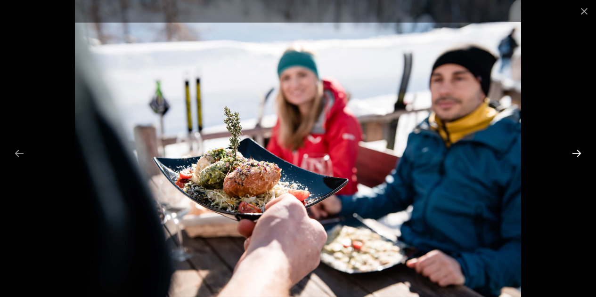
click at [577, 158] on button "Next slide" at bounding box center [576, 153] width 20 height 18
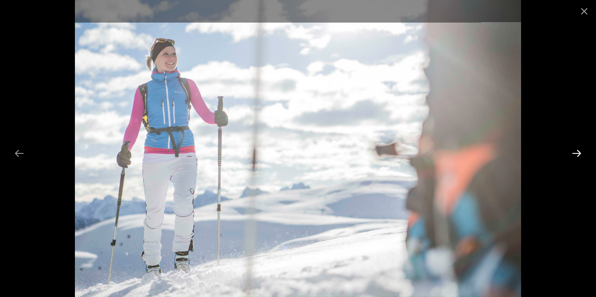
click at [577, 158] on button "Next slide" at bounding box center [576, 153] width 20 height 18
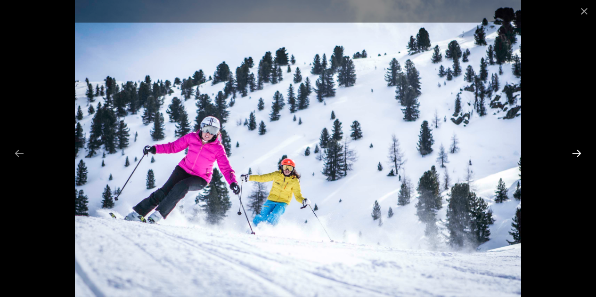
click at [577, 158] on button "Next slide" at bounding box center [576, 153] width 20 height 18
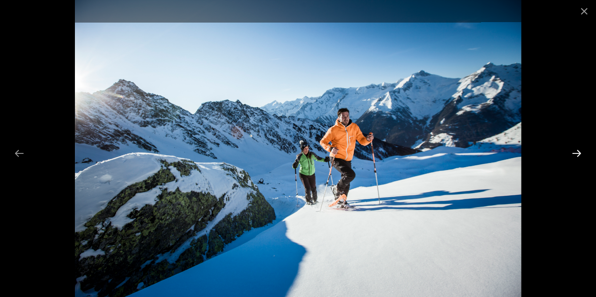
click at [577, 158] on button "Next slide" at bounding box center [576, 153] width 20 height 18
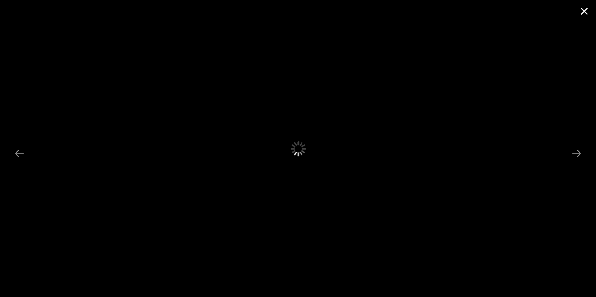
click at [581, 14] on button "Close gallery" at bounding box center [584, 11] width 24 height 22
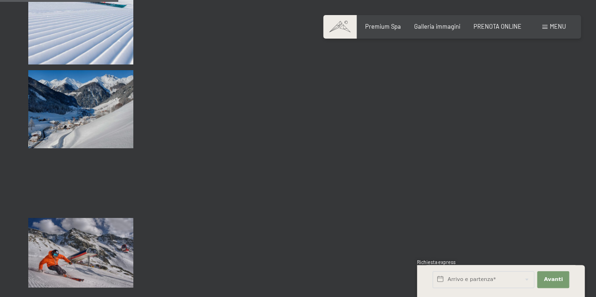
scroll to position [1714, 0]
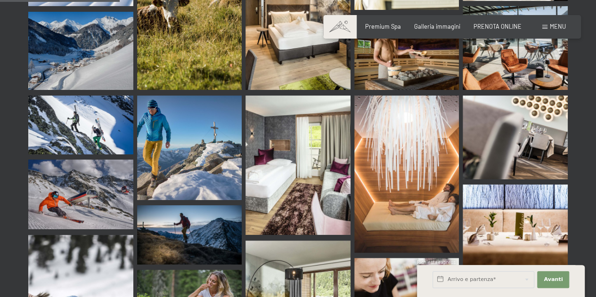
click at [563, 27] on span "Menu" at bounding box center [557, 27] width 16 height 8
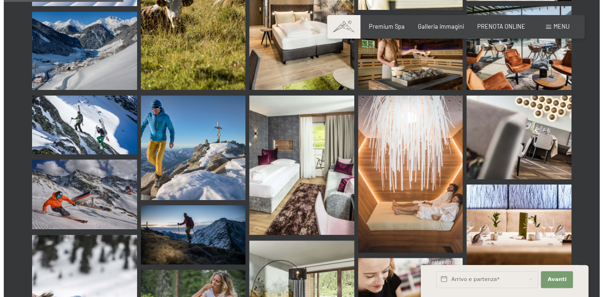
scroll to position [1731, 0]
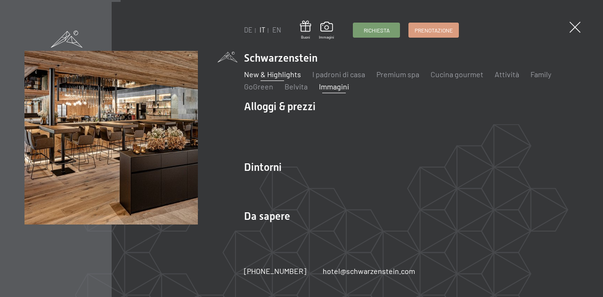
click at [276, 75] on link "New & Highlights" at bounding box center [272, 74] width 57 height 9
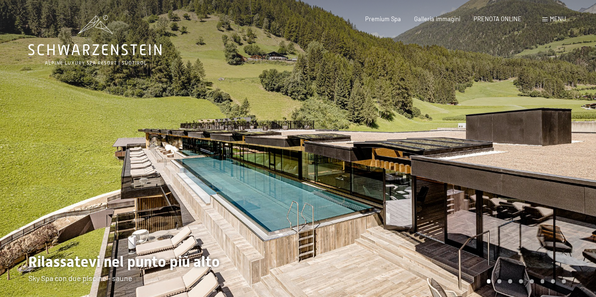
click at [557, 19] on span "Menu" at bounding box center [557, 19] width 16 height 8
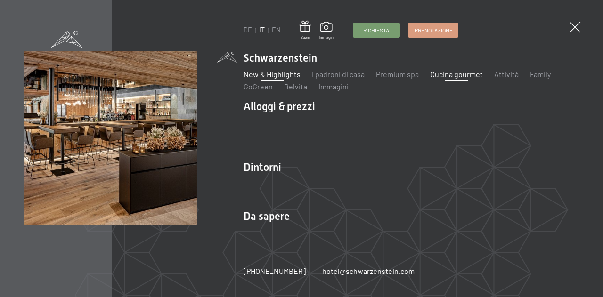
click at [463, 78] on link "Cucina gourmet" at bounding box center [456, 74] width 53 height 9
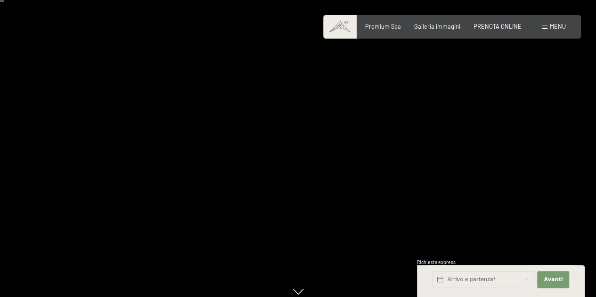
scroll to position [19, 0]
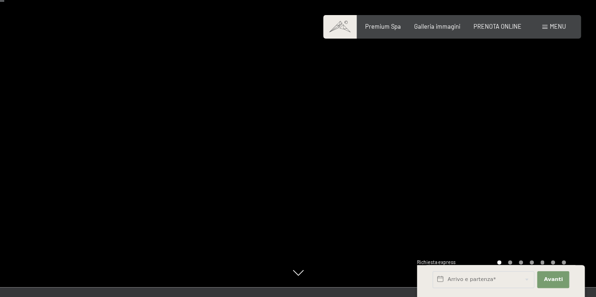
click at [576, 146] on div at bounding box center [447, 134] width 298 height 306
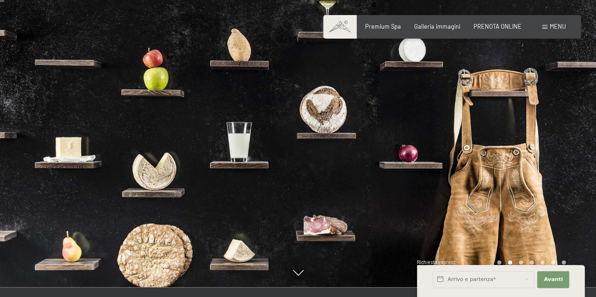
click at [576, 146] on div at bounding box center [447, 134] width 298 height 306
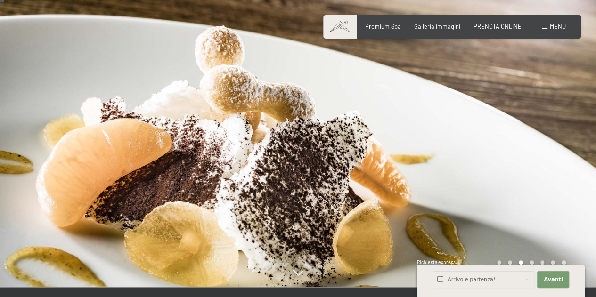
click at [576, 146] on div at bounding box center [447, 134] width 298 height 306
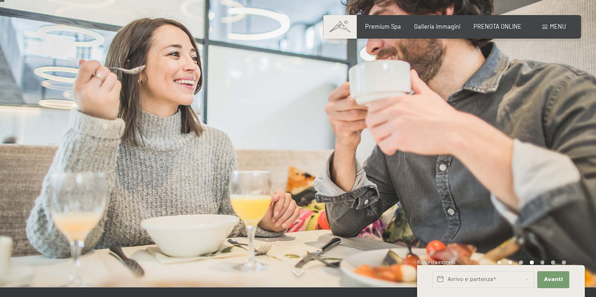
click at [576, 146] on div at bounding box center [447, 134] width 298 height 306
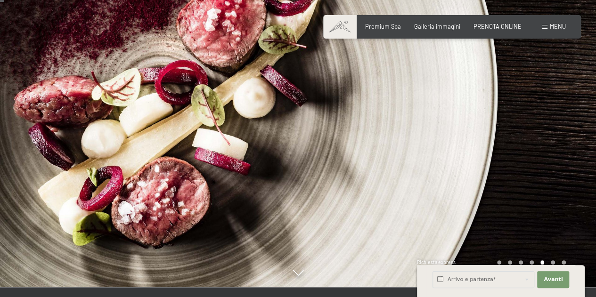
click at [576, 146] on div at bounding box center [447, 134] width 298 height 306
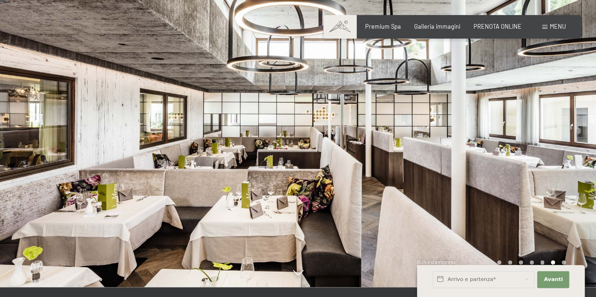
click at [576, 146] on div at bounding box center [447, 134] width 298 height 306
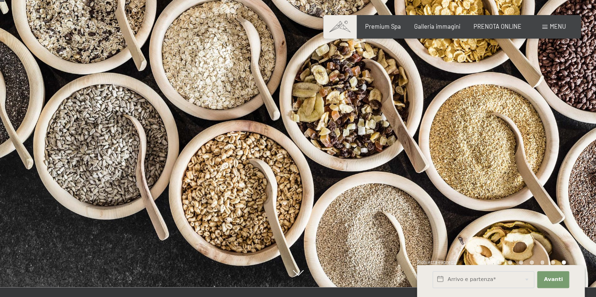
click at [576, 146] on div at bounding box center [447, 134] width 298 height 306
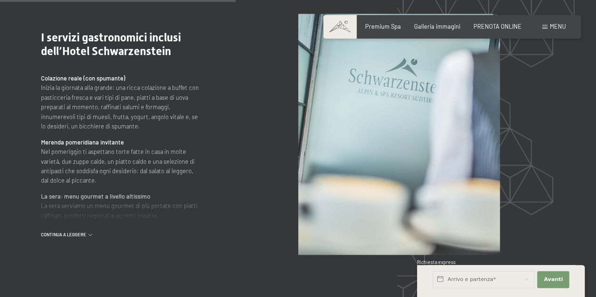
scroll to position [923, 0]
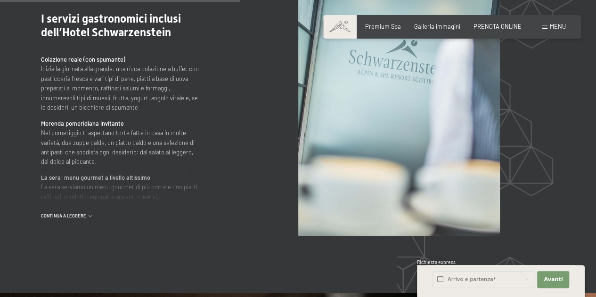
click at [81, 214] on span "continua a leggere" at bounding box center [65, 216] width 48 height 6
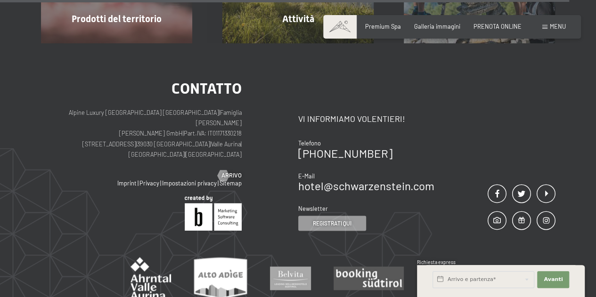
scroll to position [2318, 0]
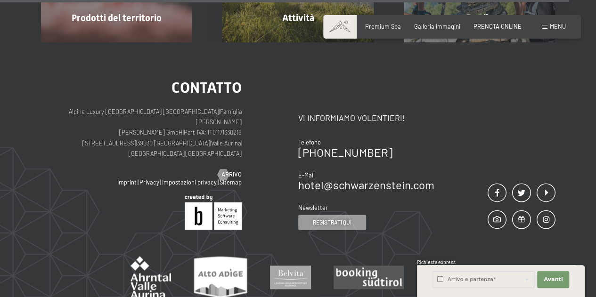
click at [558, 26] on span "Menu" at bounding box center [557, 27] width 16 height 8
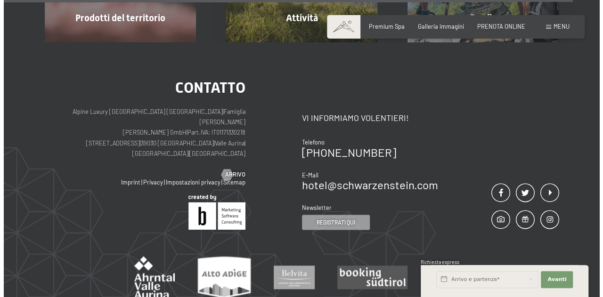
scroll to position [2317, 0]
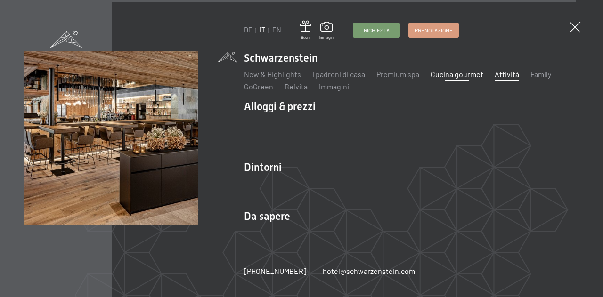
click at [509, 72] on link "Attività" at bounding box center [506, 74] width 24 height 9
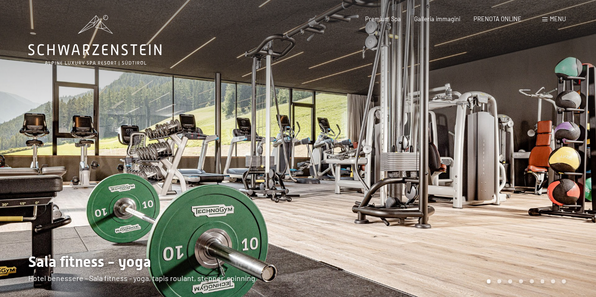
click at [509, 72] on div at bounding box center [447, 153] width 298 height 306
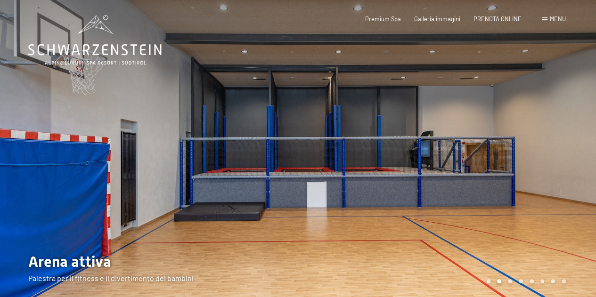
click at [509, 72] on div at bounding box center [447, 153] width 298 height 306
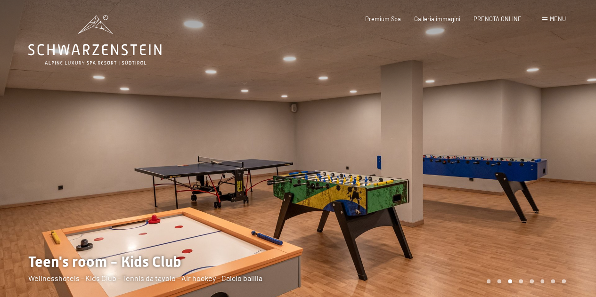
click at [509, 72] on div at bounding box center [447, 153] width 298 height 306
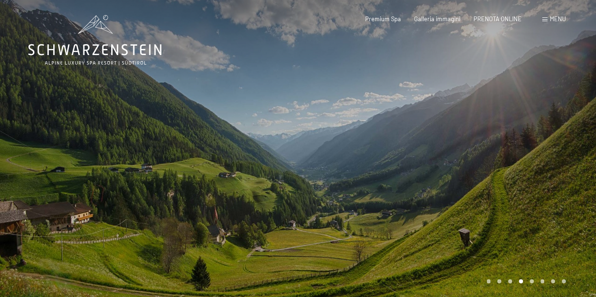
click at [531, 107] on div at bounding box center [447, 153] width 298 height 306
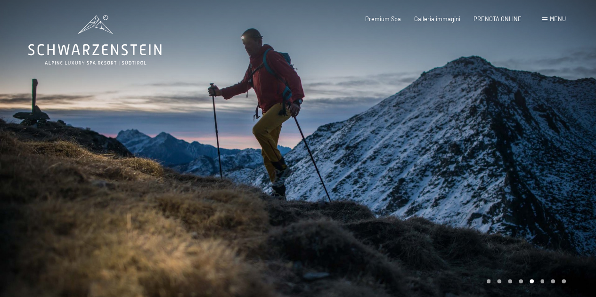
click at [531, 107] on div at bounding box center [447, 153] width 298 height 306
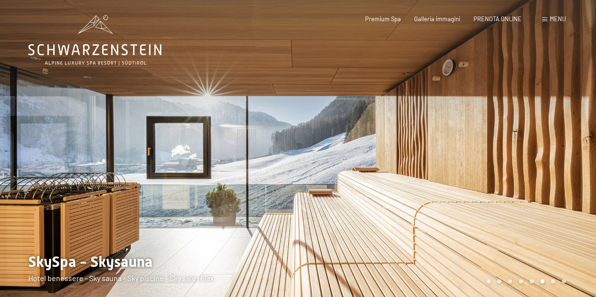
click at [531, 107] on div at bounding box center [447, 153] width 298 height 306
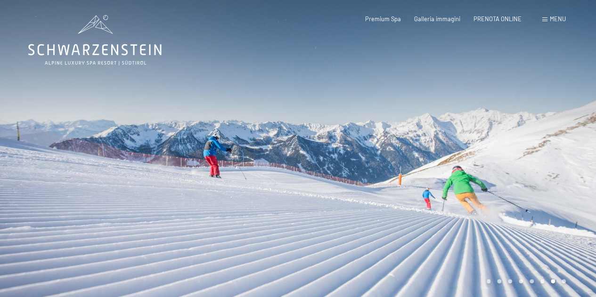
click at [531, 107] on div at bounding box center [447, 153] width 298 height 306
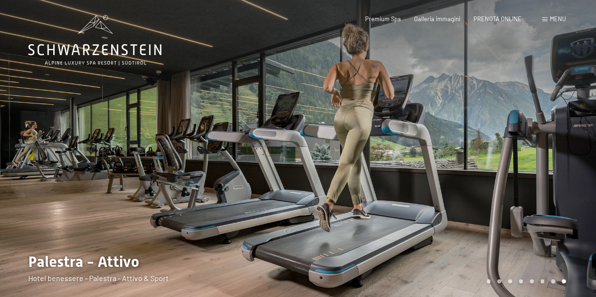
click at [531, 107] on div at bounding box center [447, 153] width 298 height 306
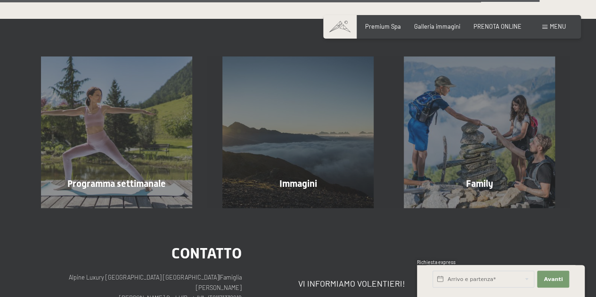
scroll to position [2203, 0]
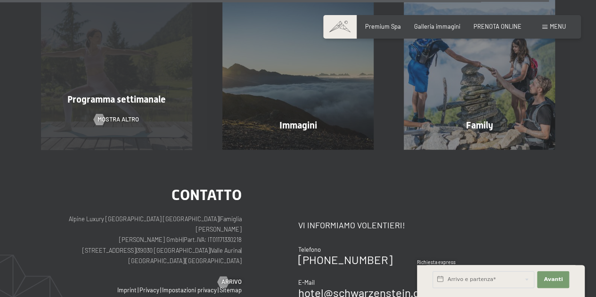
click at [154, 93] on div "Programma settimanale" at bounding box center [116, 99] width 181 height 13
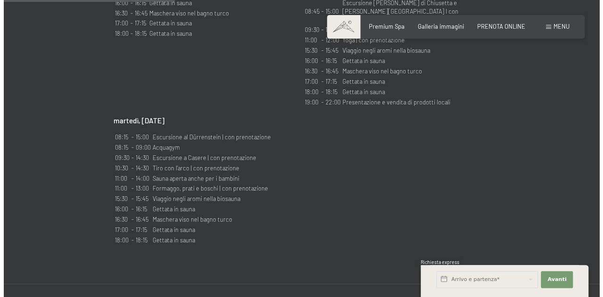
scroll to position [885, 0]
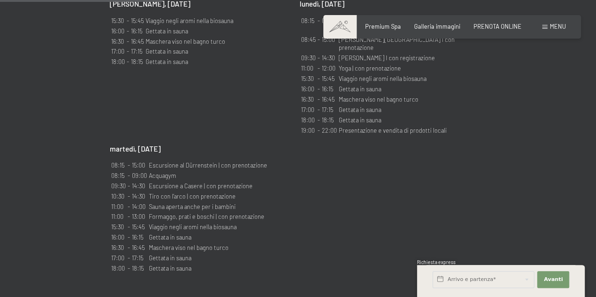
click at [547, 31] on div "Menu" at bounding box center [554, 27] width 24 height 8
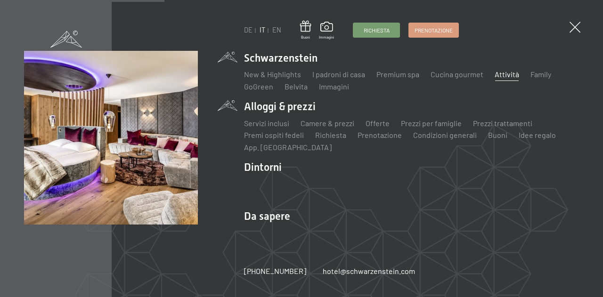
click at [286, 105] on li "Alloggi & prezzi Servizi inclusi Camere & prezzi Lista Offerte Lista Prezzi per…" at bounding box center [411, 125] width 335 height 53
click at [261, 123] on link "Servizi inclusi" at bounding box center [266, 123] width 45 height 9
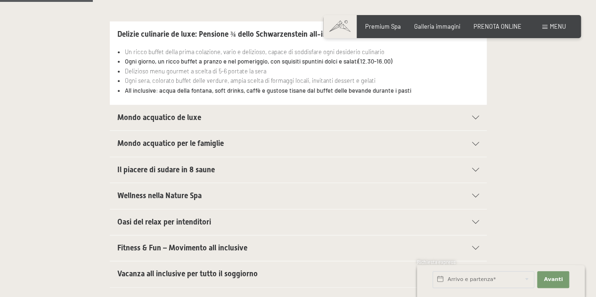
scroll to position [226, 0]
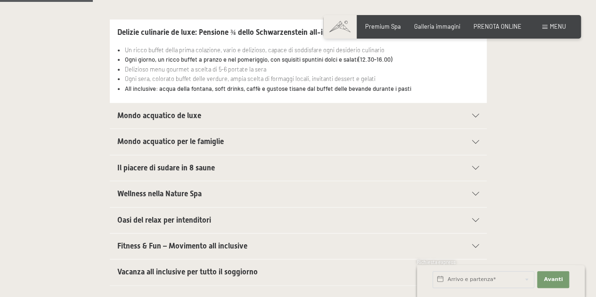
click at [261, 123] on div "Mondo acquatico de luxe" at bounding box center [298, 115] width 362 height 25
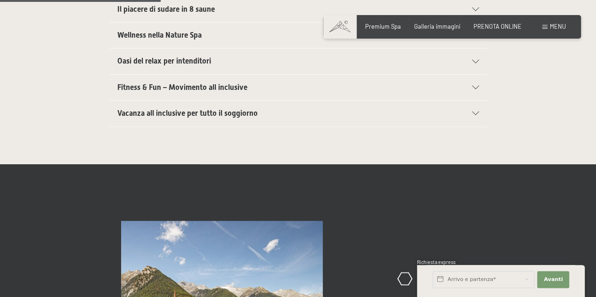
scroll to position [395, 0]
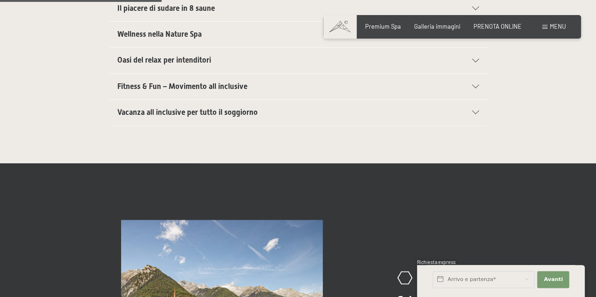
click at [257, 107] on h2 "Vacanza all inclusive per tutto il soggiorno" at bounding box center [279, 112] width 325 height 10
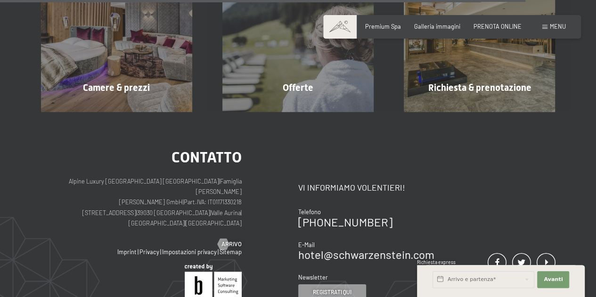
scroll to position [1326, 0]
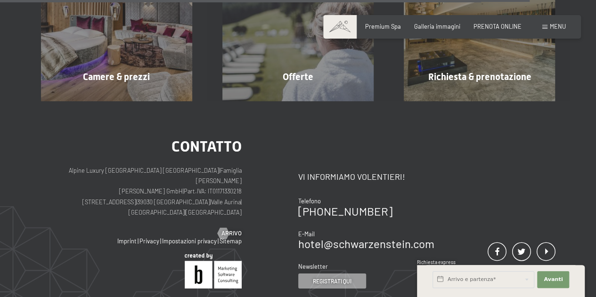
click at [551, 26] on span "Menu" at bounding box center [557, 27] width 16 height 8
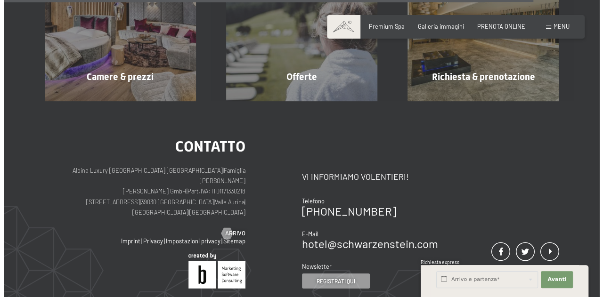
scroll to position [1330, 0]
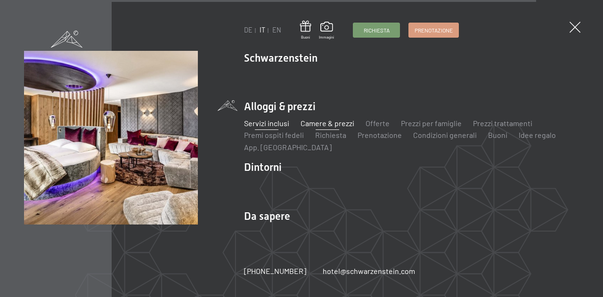
click at [338, 125] on link "Camere & prezzi" at bounding box center [327, 123] width 54 height 9
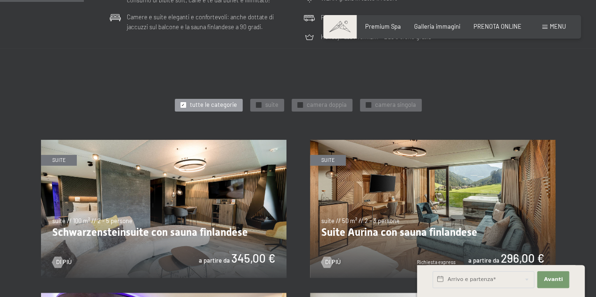
scroll to position [358, 0]
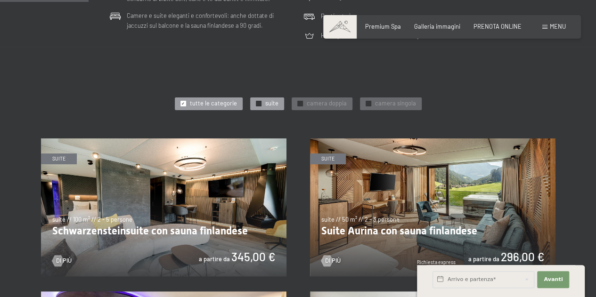
click at [268, 103] on span "suite" at bounding box center [271, 103] width 13 height 8
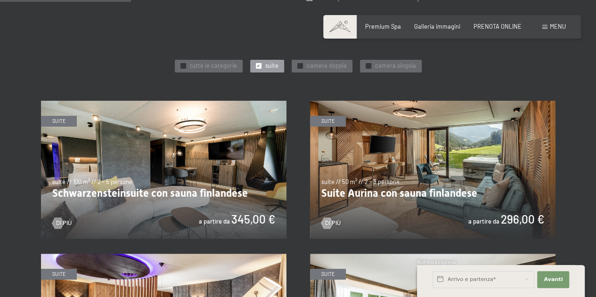
scroll to position [414, 0]
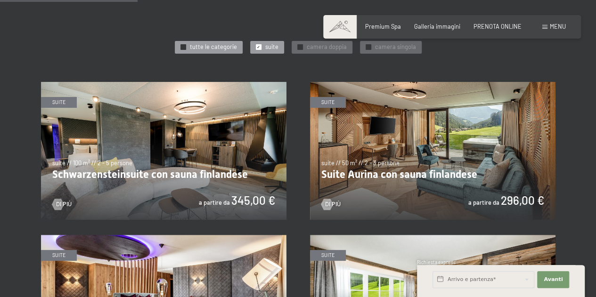
click at [226, 47] on span "tutte le categorie" at bounding box center [213, 47] width 47 height 8
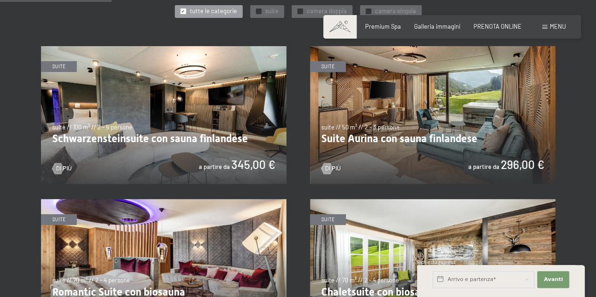
scroll to position [452, 0]
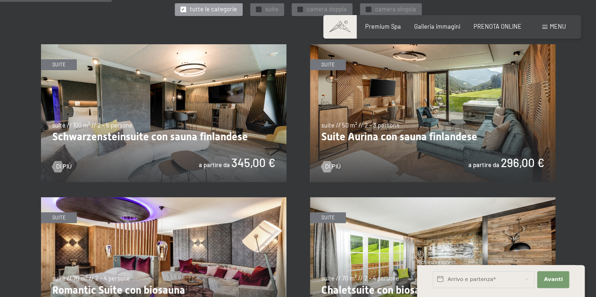
click at [226, 97] on img at bounding box center [163, 113] width 245 height 138
click at [465, 88] on img at bounding box center [432, 113] width 245 height 138
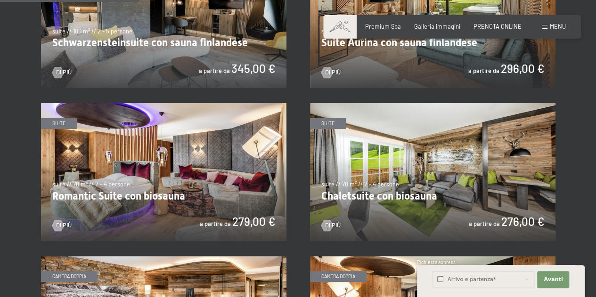
scroll to position [565, 0]
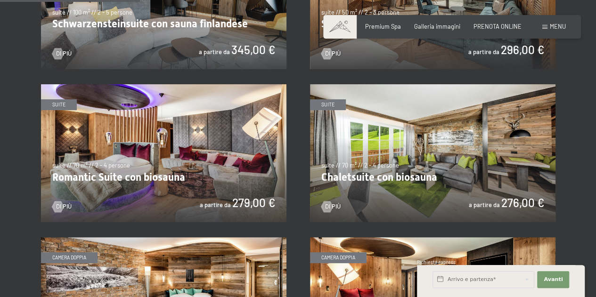
click at [222, 142] on img at bounding box center [163, 153] width 245 height 138
click at [494, 119] on img at bounding box center [432, 153] width 245 height 138
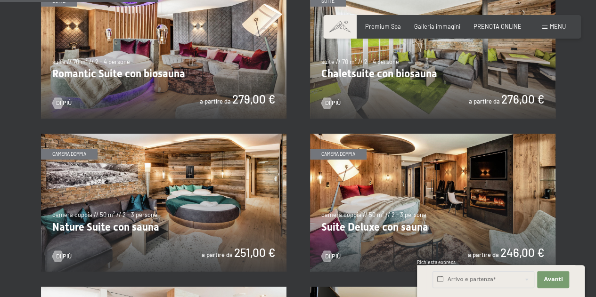
scroll to position [716, 0]
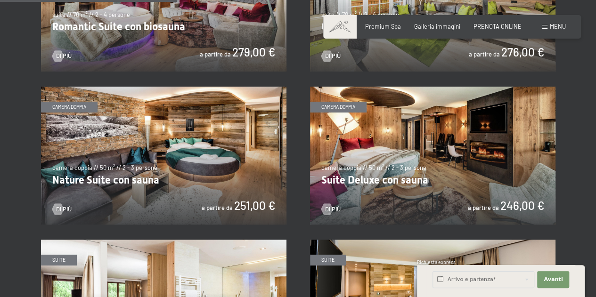
click at [252, 150] on img at bounding box center [163, 156] width 245 height 138
click at [488, 141] on img at bounding box center [432, 156] width 245 height 138
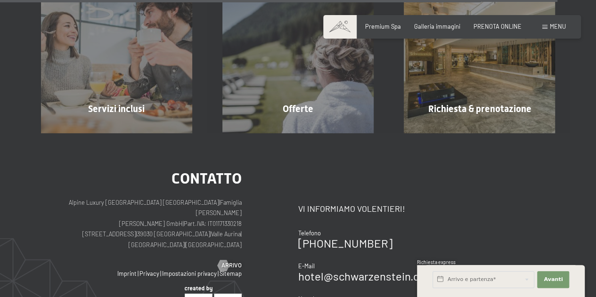
scroll to position [2297, 0]
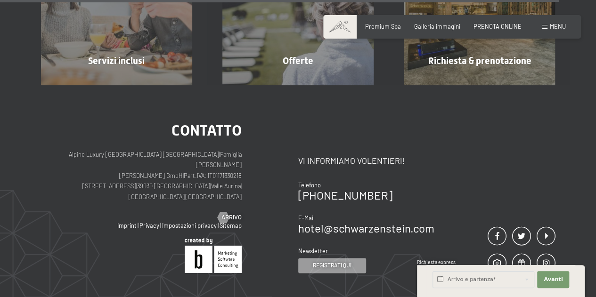
click at [549, 23] on div "Menu" at bounding box center [554, 27] width 24 height 8
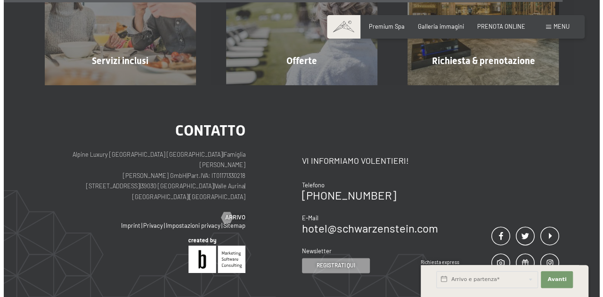
scroll to position [2301, 0]
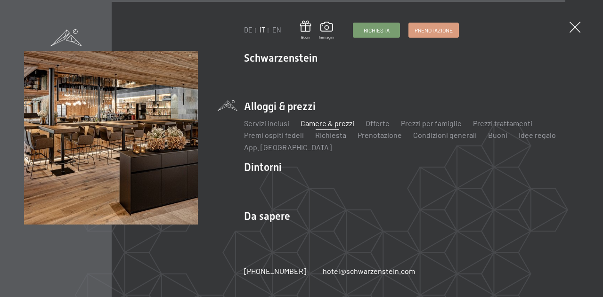
click at [70, 32] on span at bounding box center [66, 37] width 32 height 17
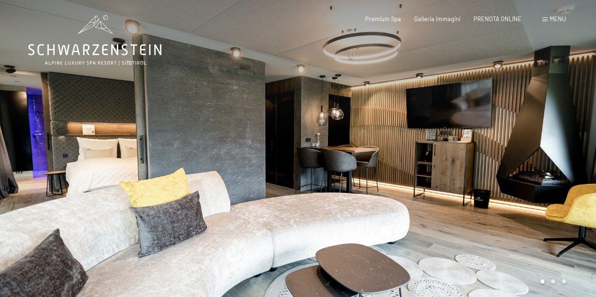
click at [567, 162] on div at bounding box center [447, 153] width 298 height 306
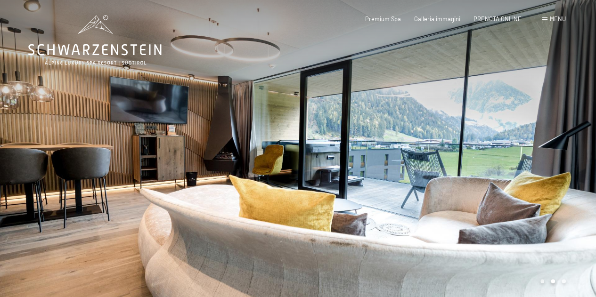
click at [567, 162] on div at bounding box center [447, 153] width 298 height 306
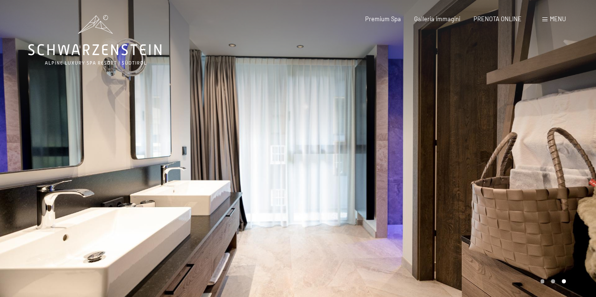
click at [567, 162] on div at bounding box center [447, 153] width 298 height 306
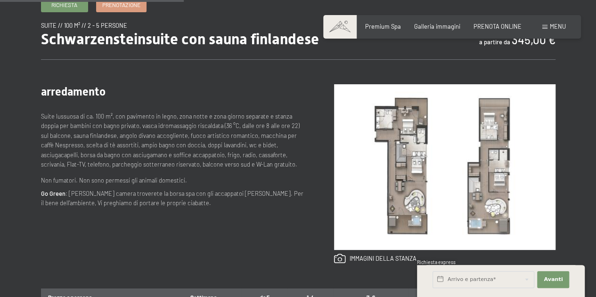
scroll to position [339, 0]
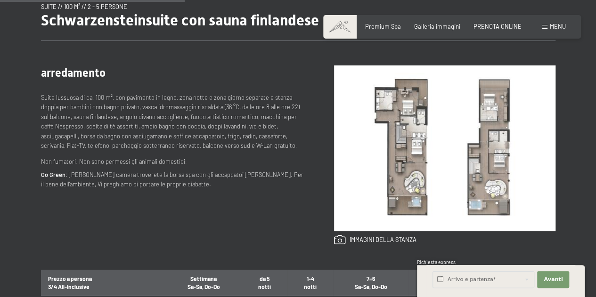
click at [406, 209] on img at bounding box center [444, 148] width 221 height 166
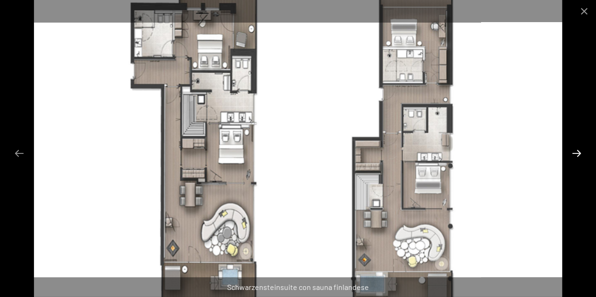
click at [579, 154] on button "Next slide" at bounding box center [576, 153] width 20 height 18
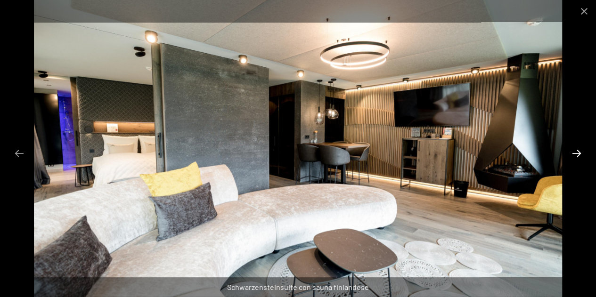
click at [579, 154] on button "Next slide" at bounding box center [576, 153] width 20 height 18
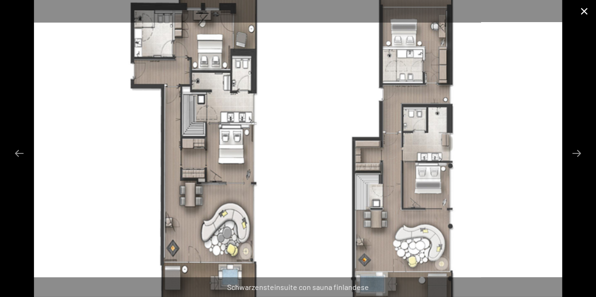
click at [587, 12] on button "Close gallery" at bounding box center [584, 11] width 24 height 22
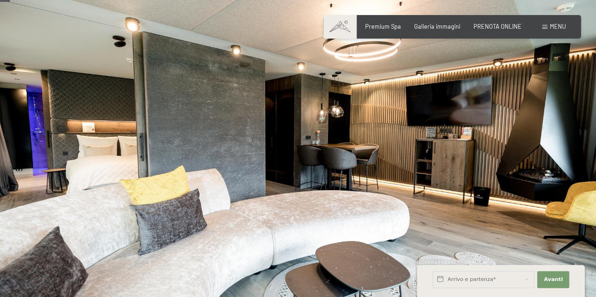
scroll to position [0, 0]
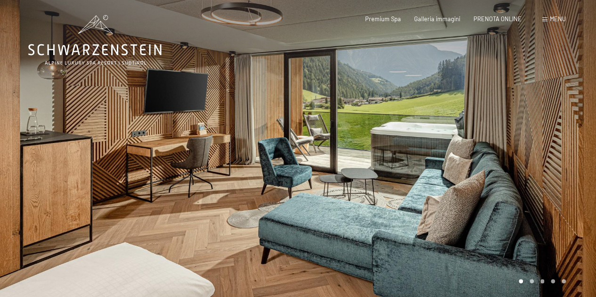
click at [560, 162] on div at bounding box center [447, 153] width 298 height 306
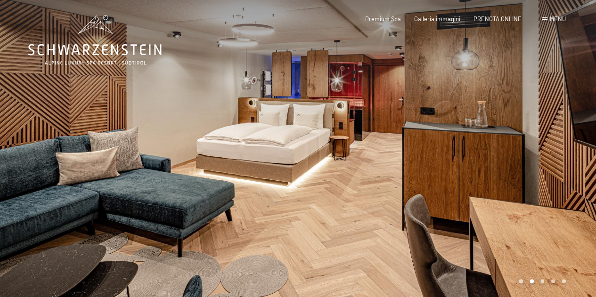
click at [560, 162] on div at bounding box center [447, 153] width 298 height 306
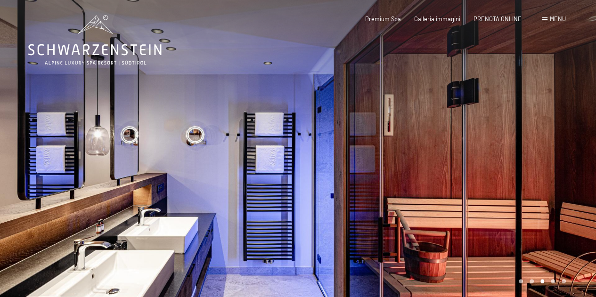
click at [560, 162] on div at bounding box center [447, 153] width 298 height 306
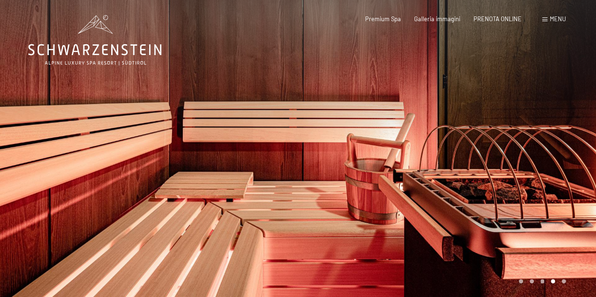
click at [560, 162] on div at bounding box center [447, 153] width 298 height 306
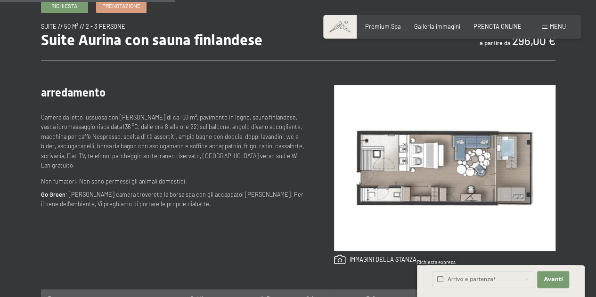
scroll to position [320, 0]
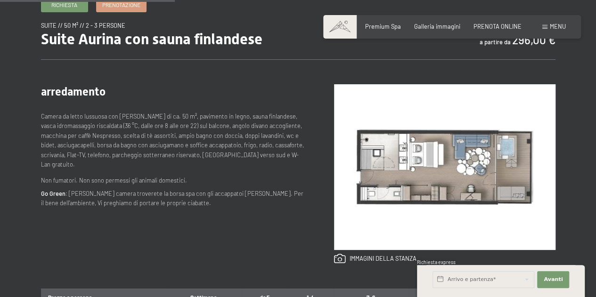
click at [507, 164] on img at bounding box center [444, 167] width 221 height 166
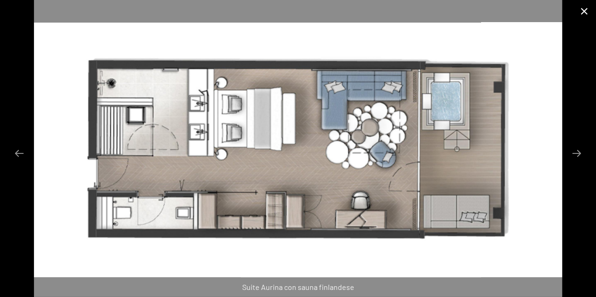
click at [578, 15] on button "Close gallery" at bounding box center [584, 11] width 24 height 22
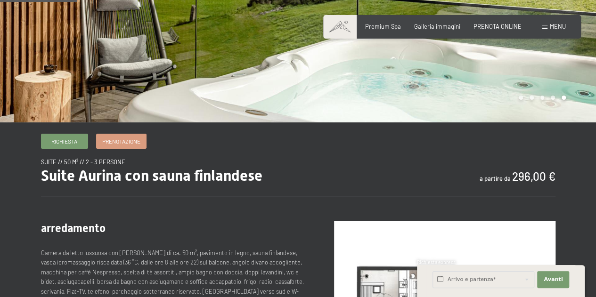
scroll to position [113, 0]
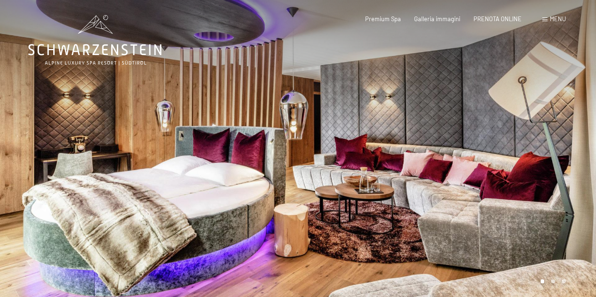
click at [551, 171] on div at bounding box center [447, 153] width 298 height 306
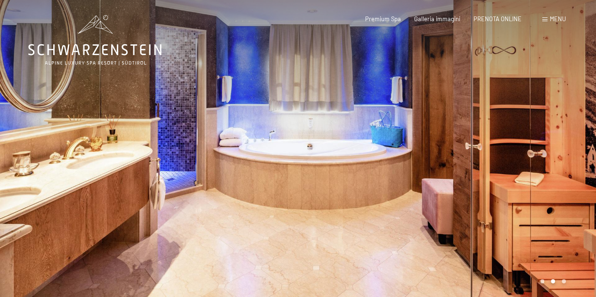
click at [551, 171] on div at bounding box center [447, 153] width 298 height 306
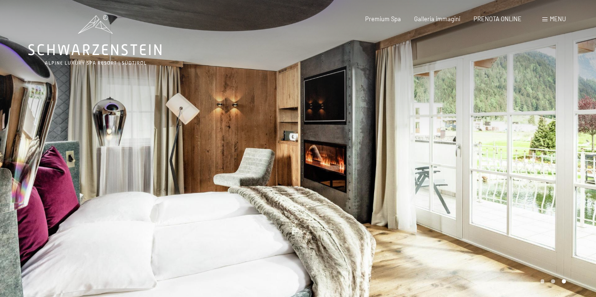
click at [551, 171] on div at bounding box center [447, 153] width 298 height 306
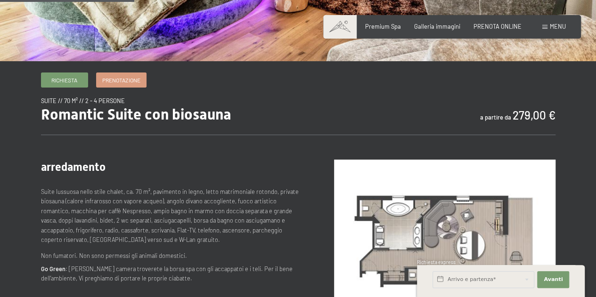
scroll to position [282, 0]
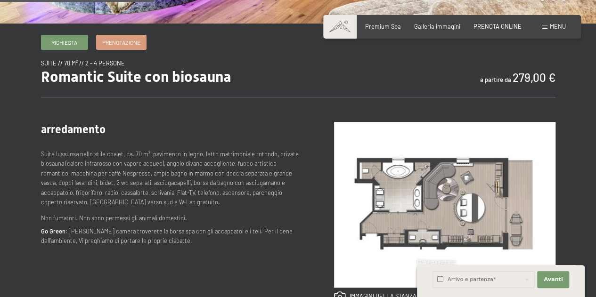
click at [466, 178] on img at bounding box center [444, 205] width 221 height 166
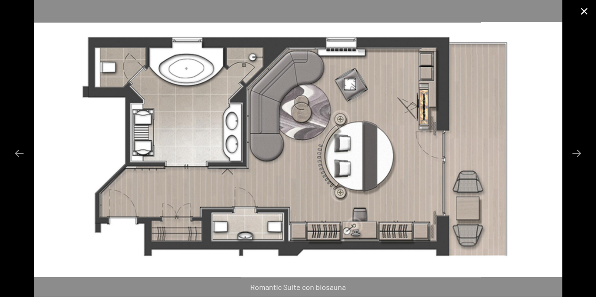
click at [576, 11] on button "Close gallery" at bounding box center [584, 11] width 24 height 22
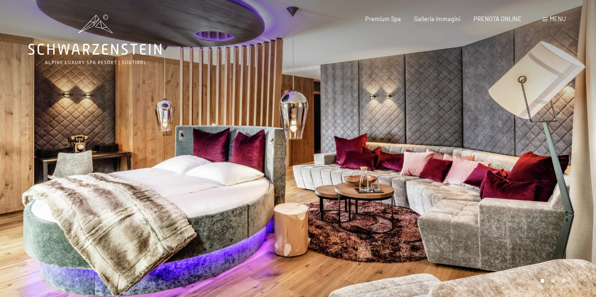
scroll to position [0, 0]
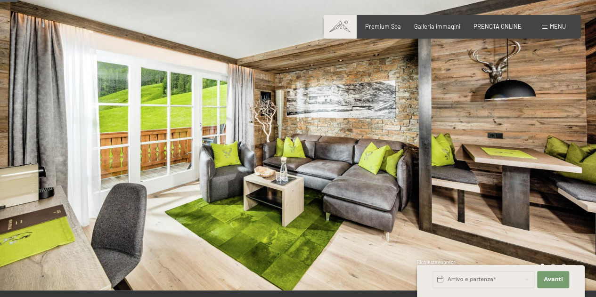
scroll to position [34, 0]
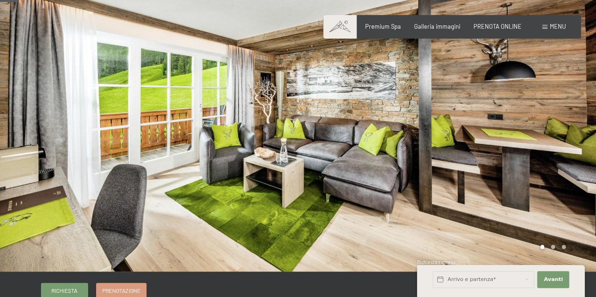
click at [571, 100] on div at bounding box center [447, 119] width 298 height 306
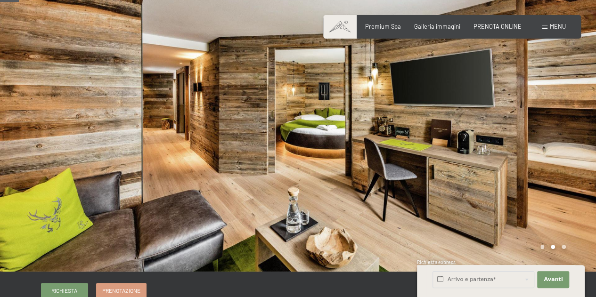
click at [571, 100] on div at bounding box center [447, 119] width 298 height 306
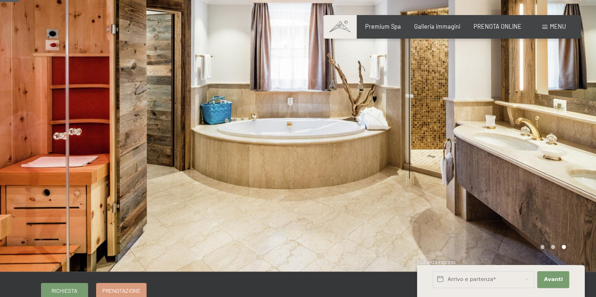
click at [571, 100] on div at bounding box center [447, 119] width 298 height 306
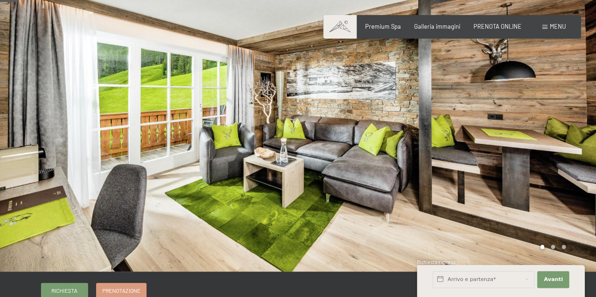
click at [571, 100] on div at bounding box center [447, 119] width 298 height 306
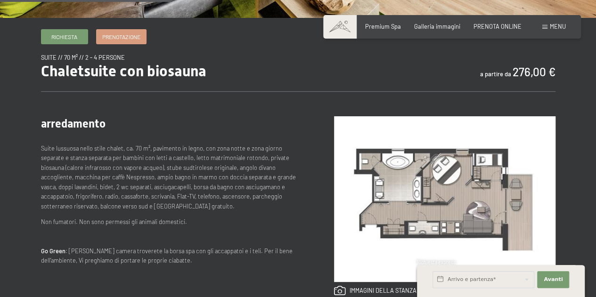
scroll to position [317, 0]
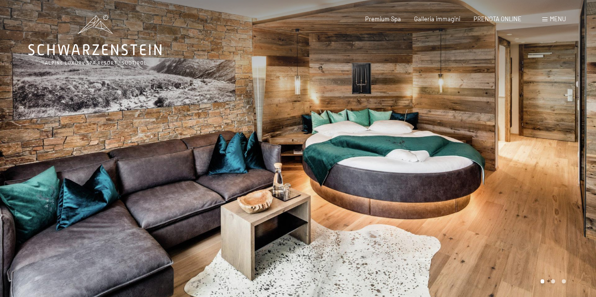
click at [571, 146] on div at bounding box center [447, 153] width 298 height 306
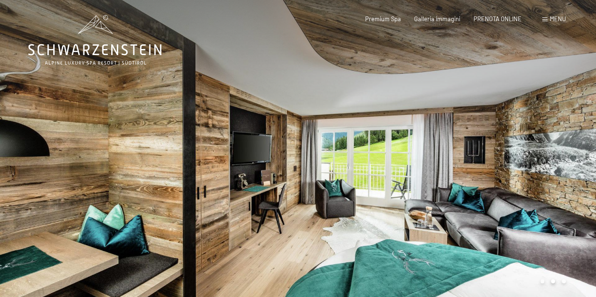
click at [571, 146] on div at bounding box center [447, 153] width 298 height 306
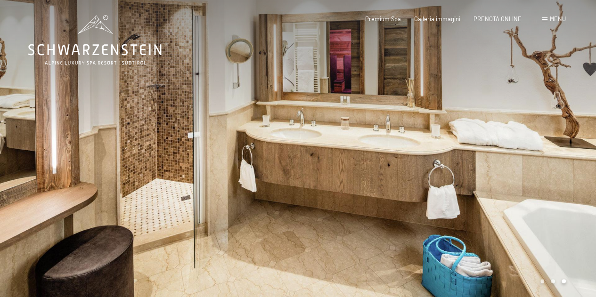
click at [571, 146] on div at bounding box center [447, 153] width 298 height 306
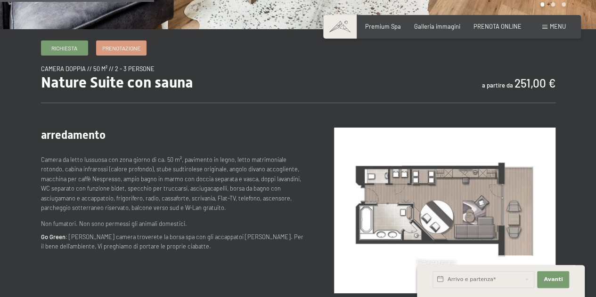
scroll to position [282, 0]
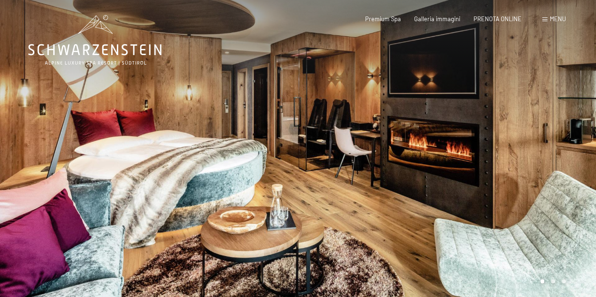
click at [539, 141] on div at bounding box center [447, 153] width 298 height 306
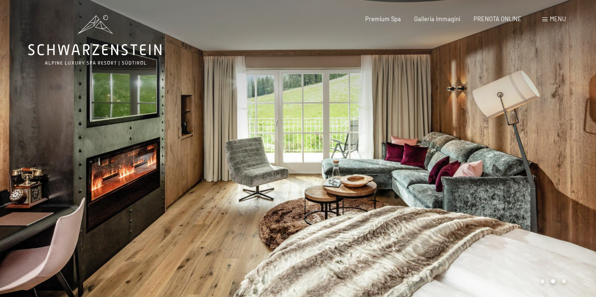
click at [539, 141] on div at bounding box center [447, 153] width 298 height 306
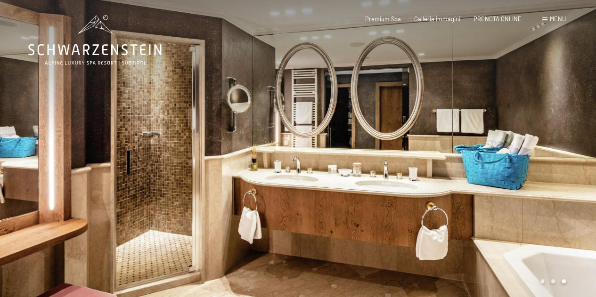
click at [539, 141] on div at bounding box center [447, 153] width 298 height 306
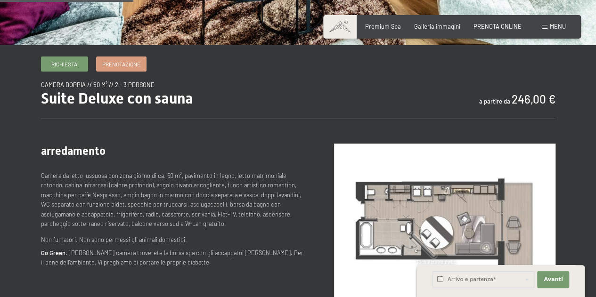
scroll to position [264, 0]
